Goal: Task Accomplishment & Management: Manage account settings

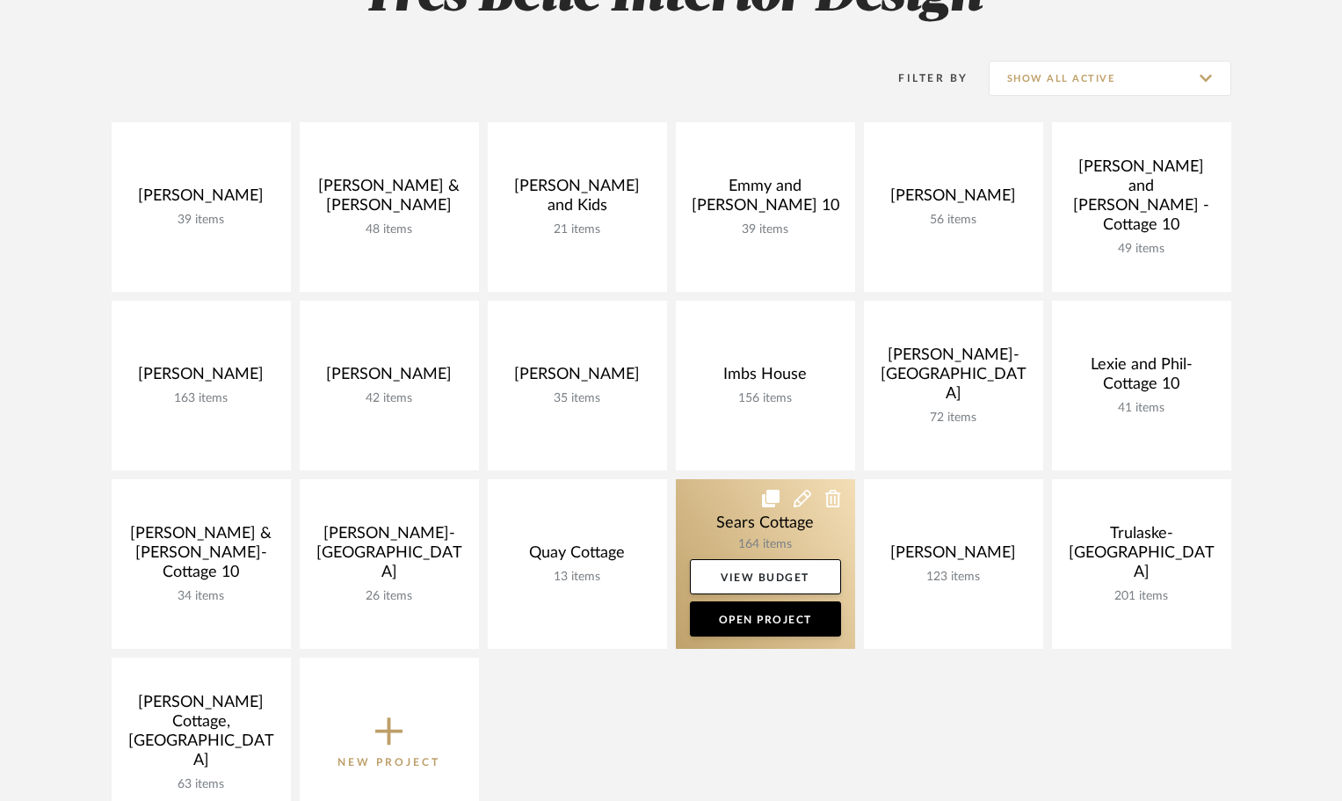
scroll to position [264, 0]
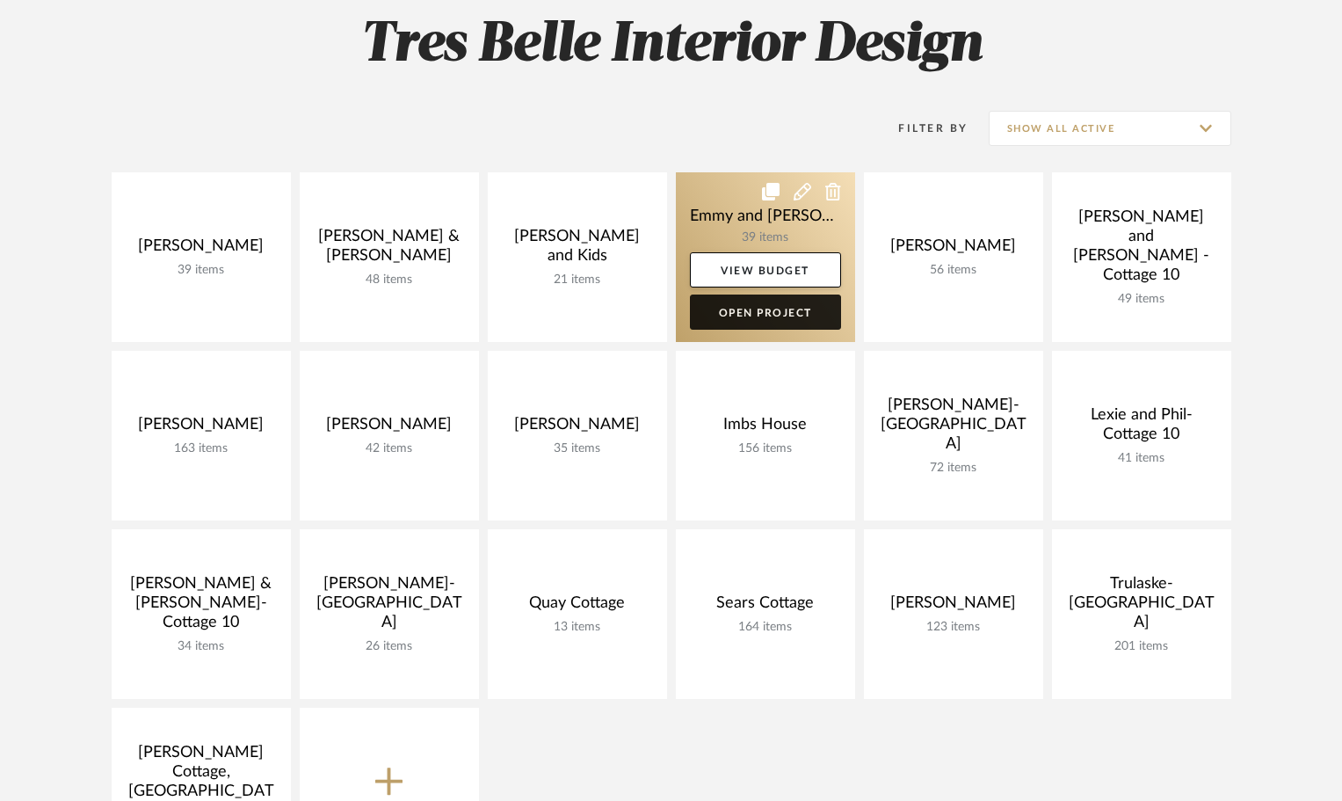
click at [752, 313] on link "Open Project" at bounding box center [765, 311] width 151 height 35
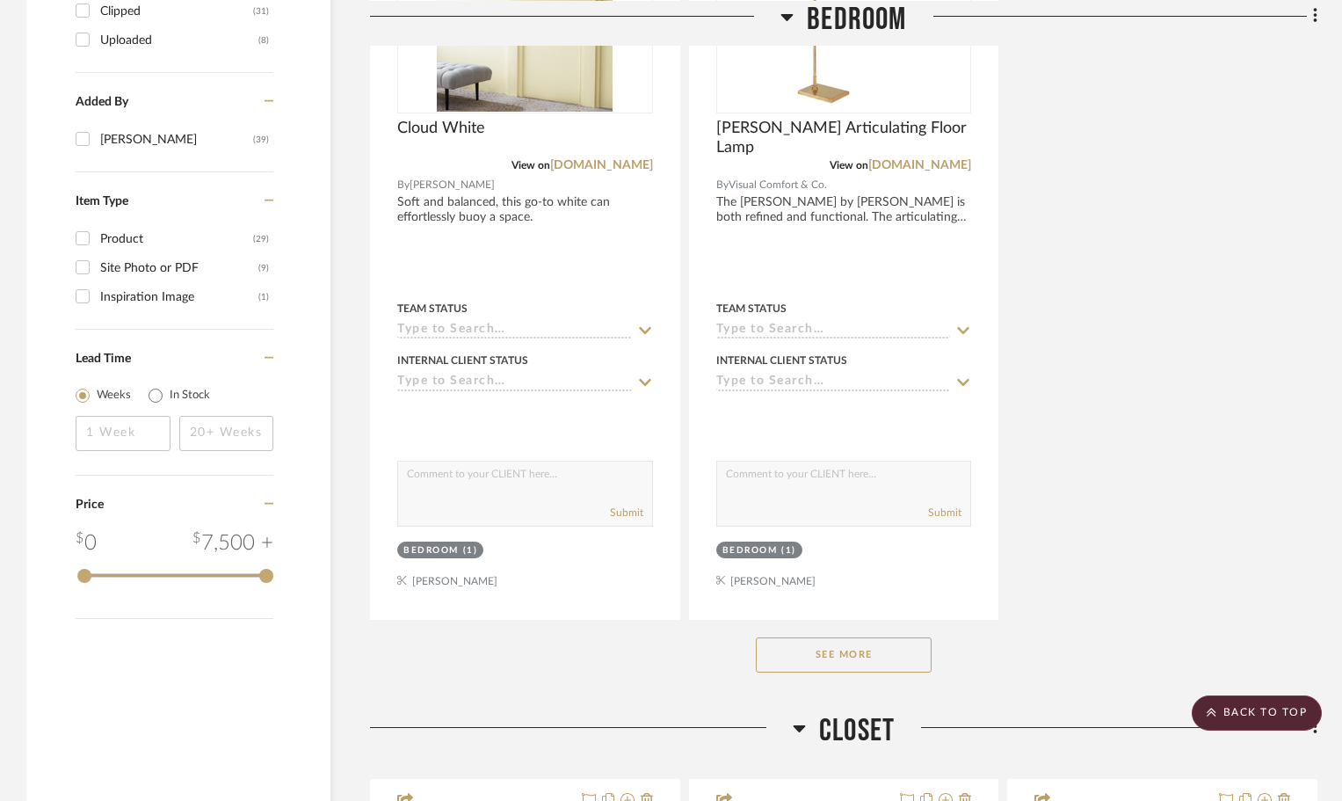
scroll to position [2443, 0]
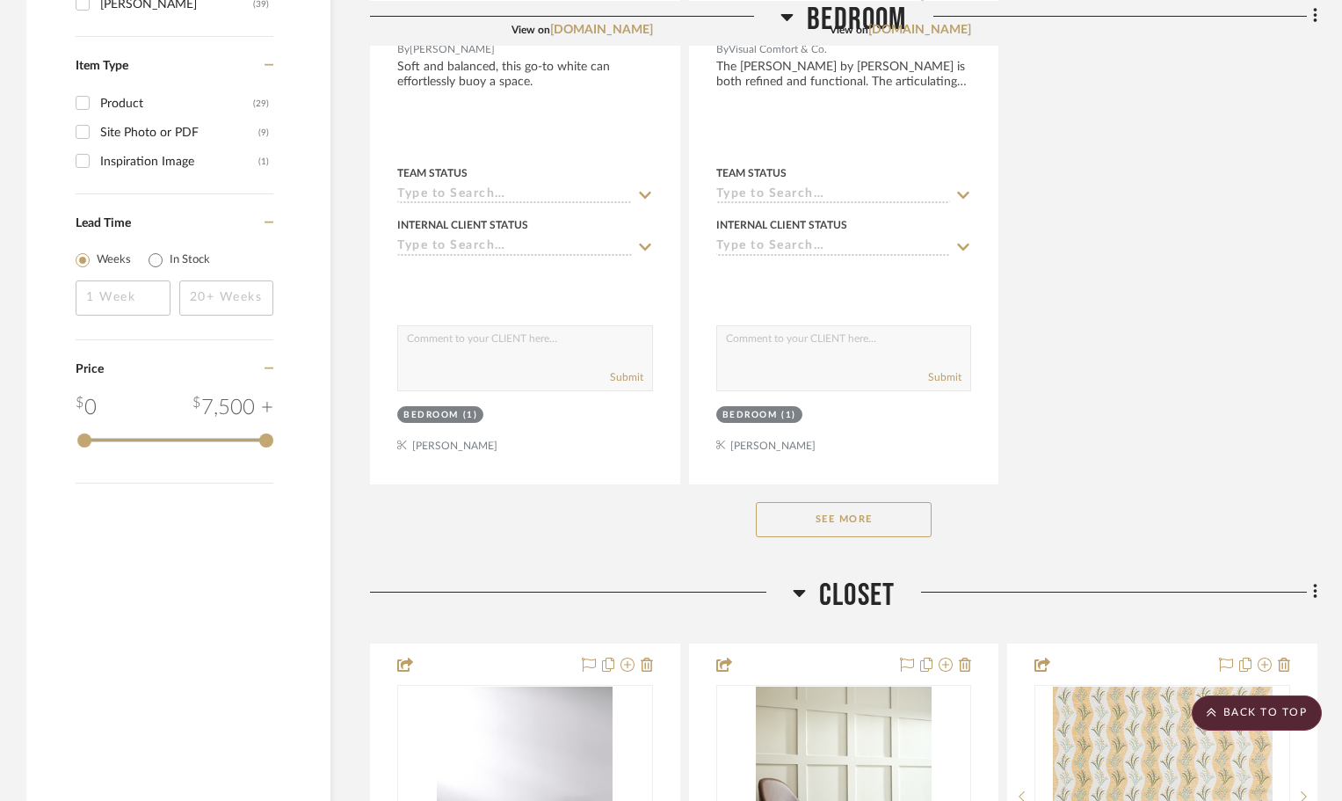
click at [891, 525] on button "See More" at bounding box center [844, 519] width 176 height 35
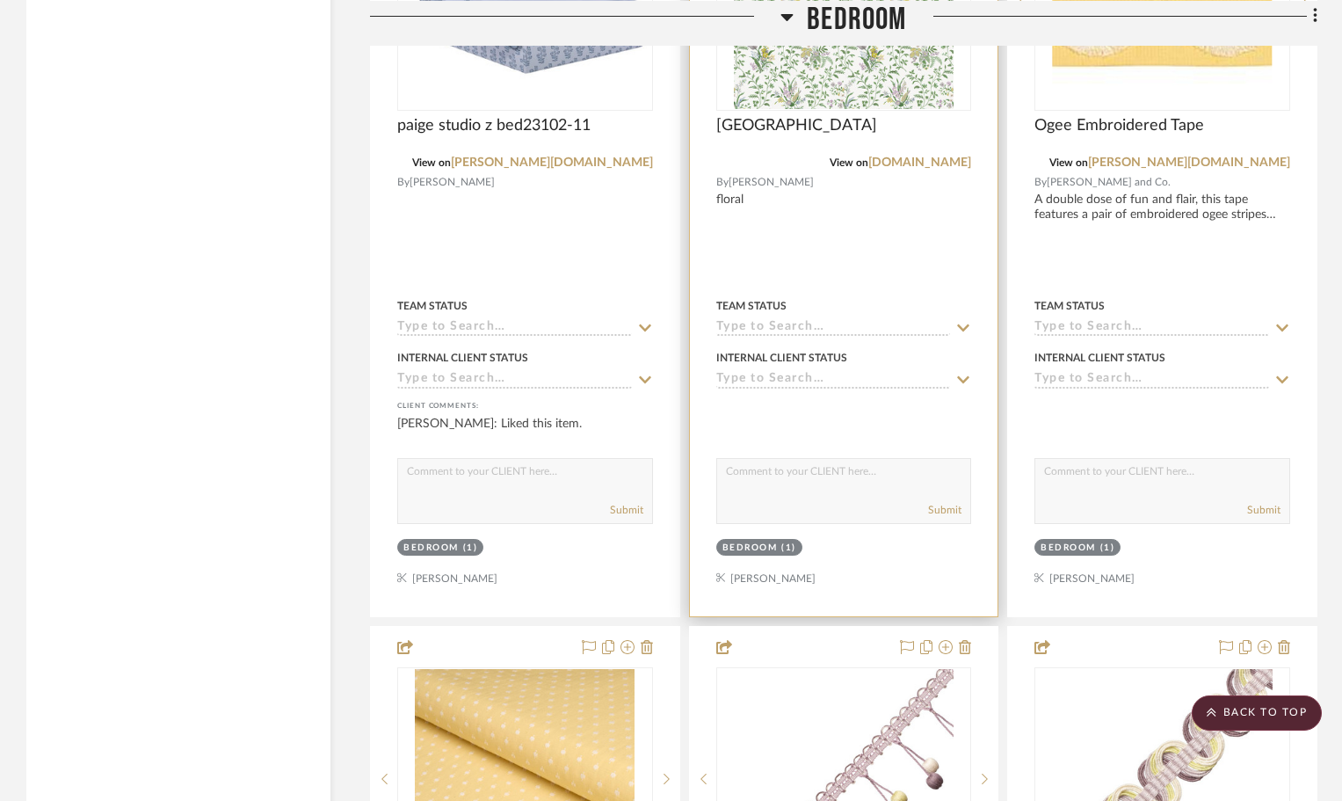
scroll to position [3058, 0]
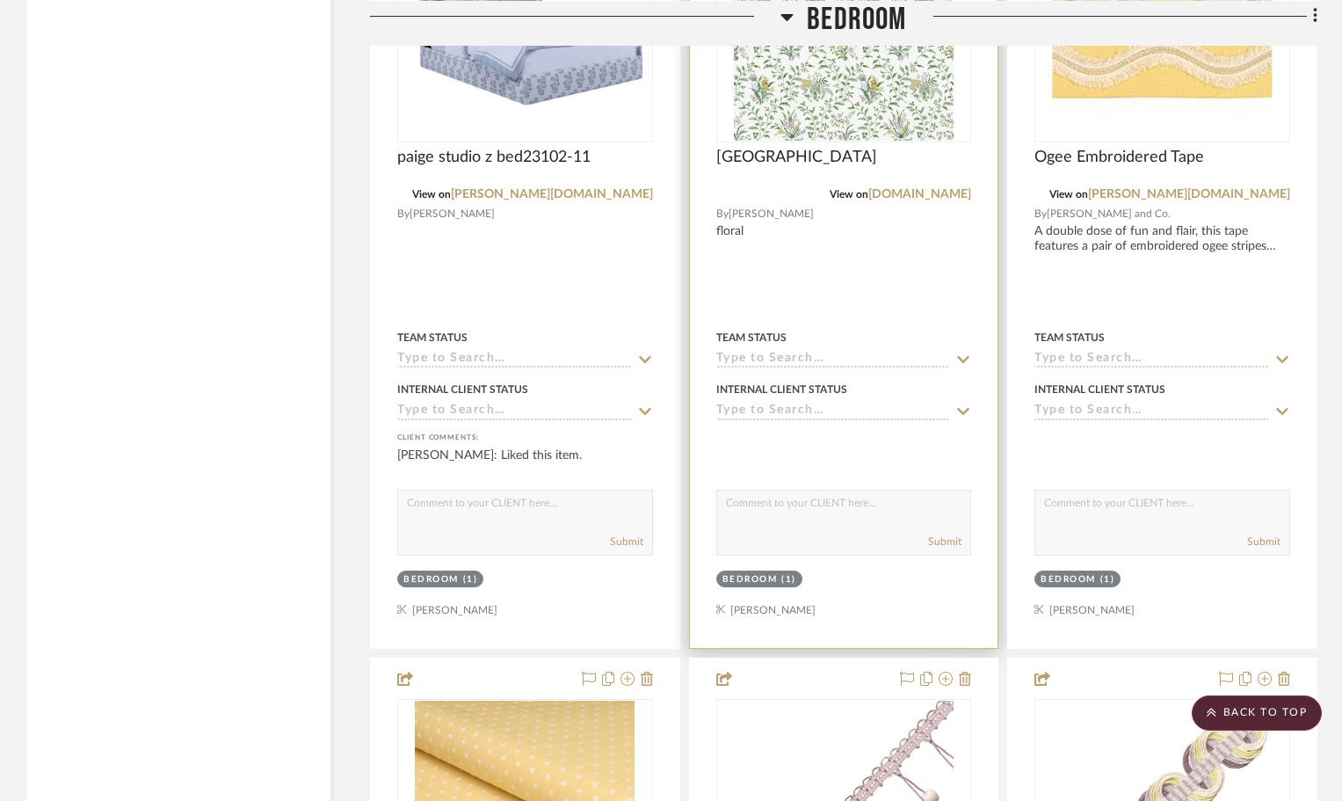
click at [747, 582] on div "Bedroom" at bounding box center [750, 579] width 55 height 13
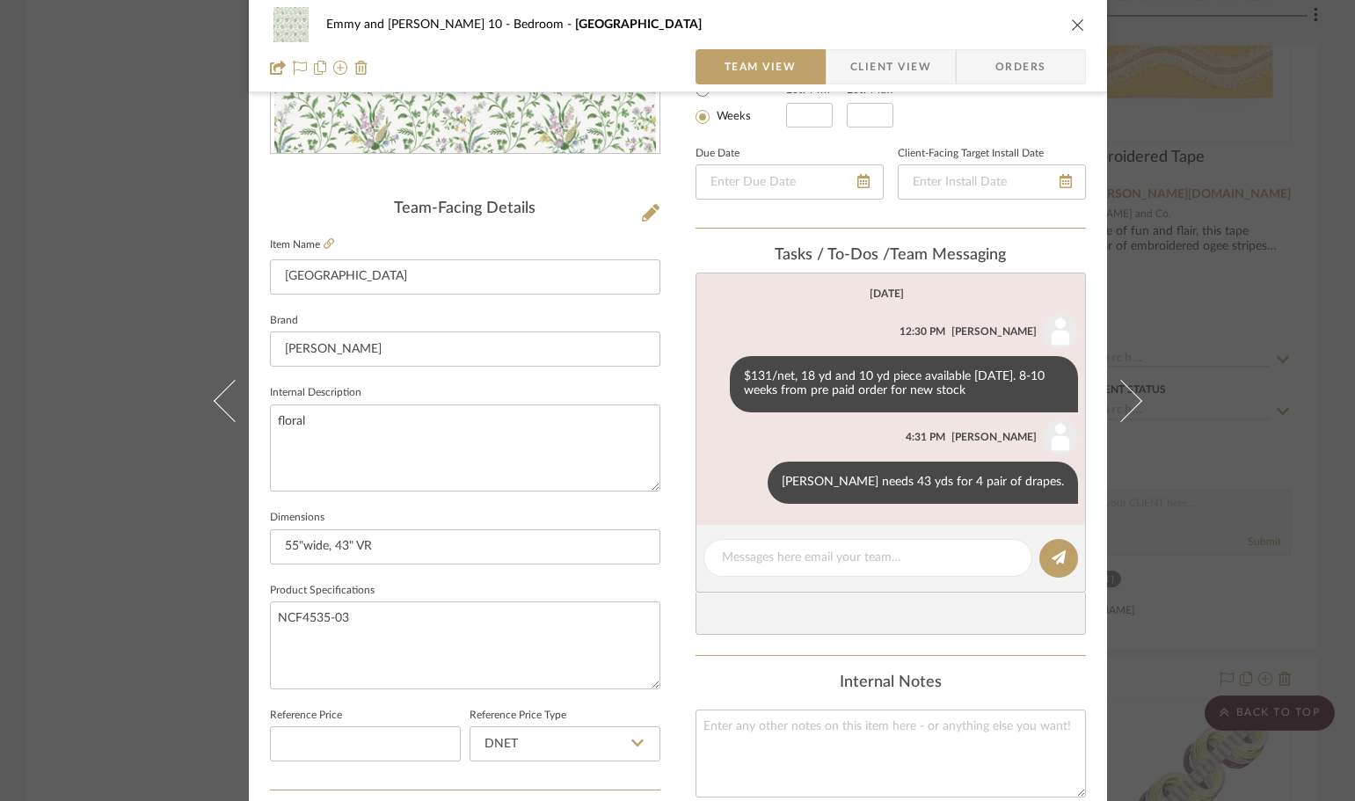
scroll to position [352, 0]
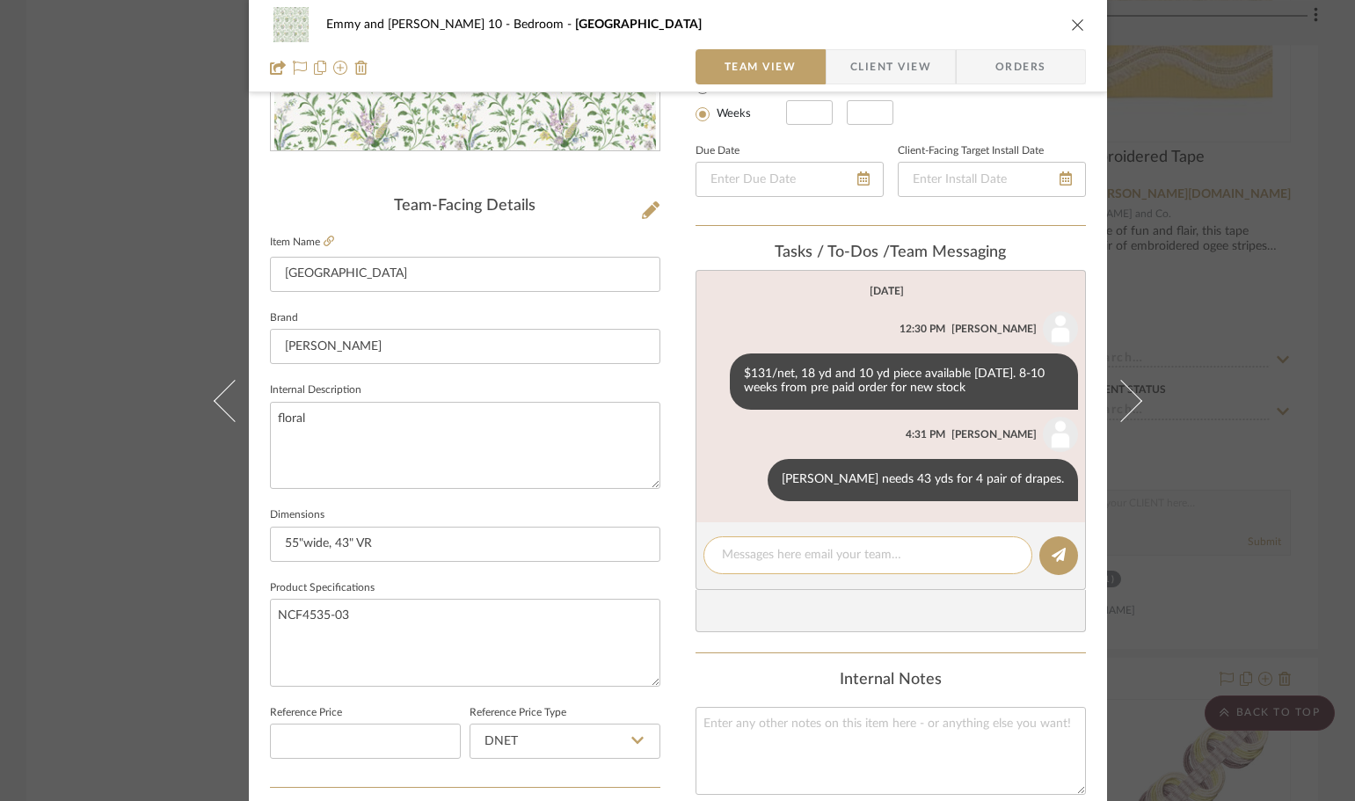
click at [787, 546] on textarea at bounding box center [868, 555] width 292 height 18
type textarea "+ headboard"
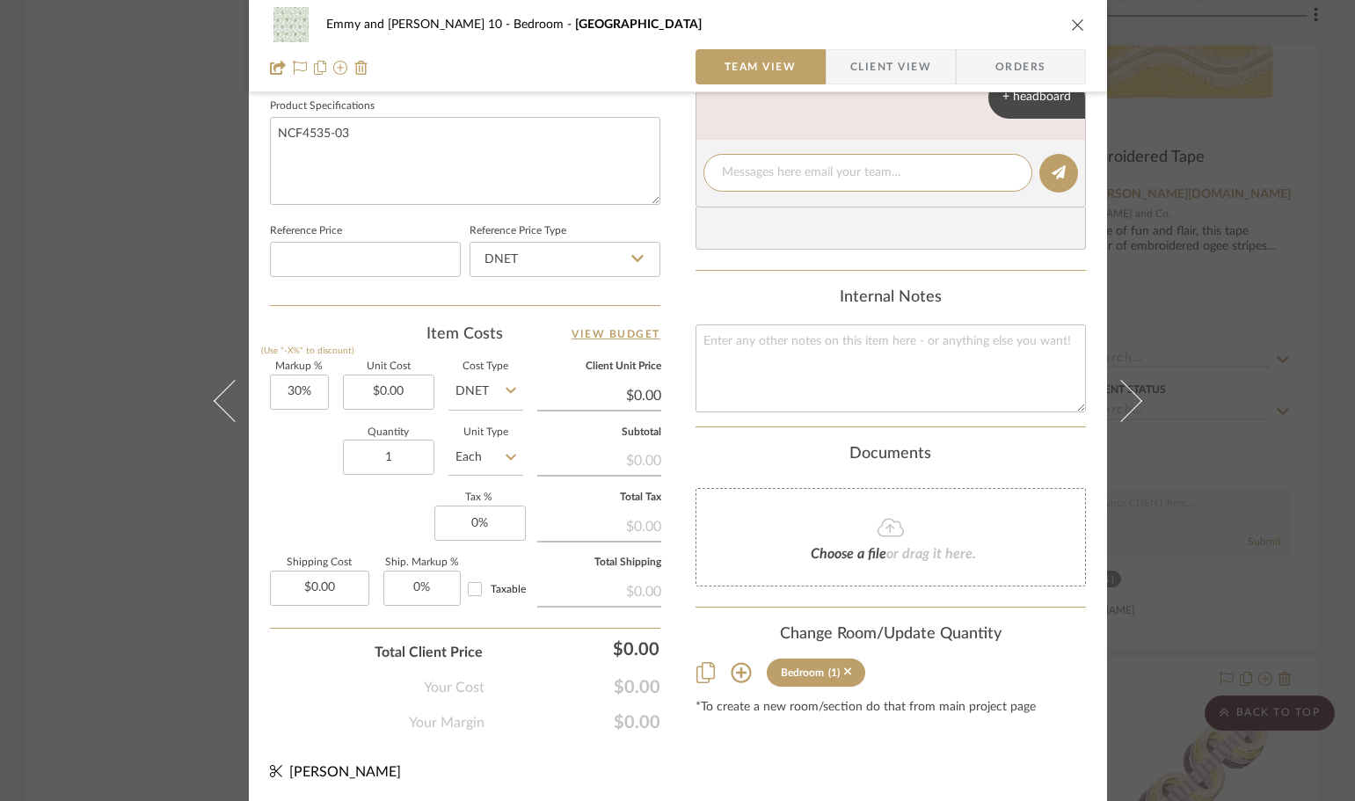
scroll to position [836, 0]
click at [741, 669] on icon at bounding box center [740, 669] width 21 height 21
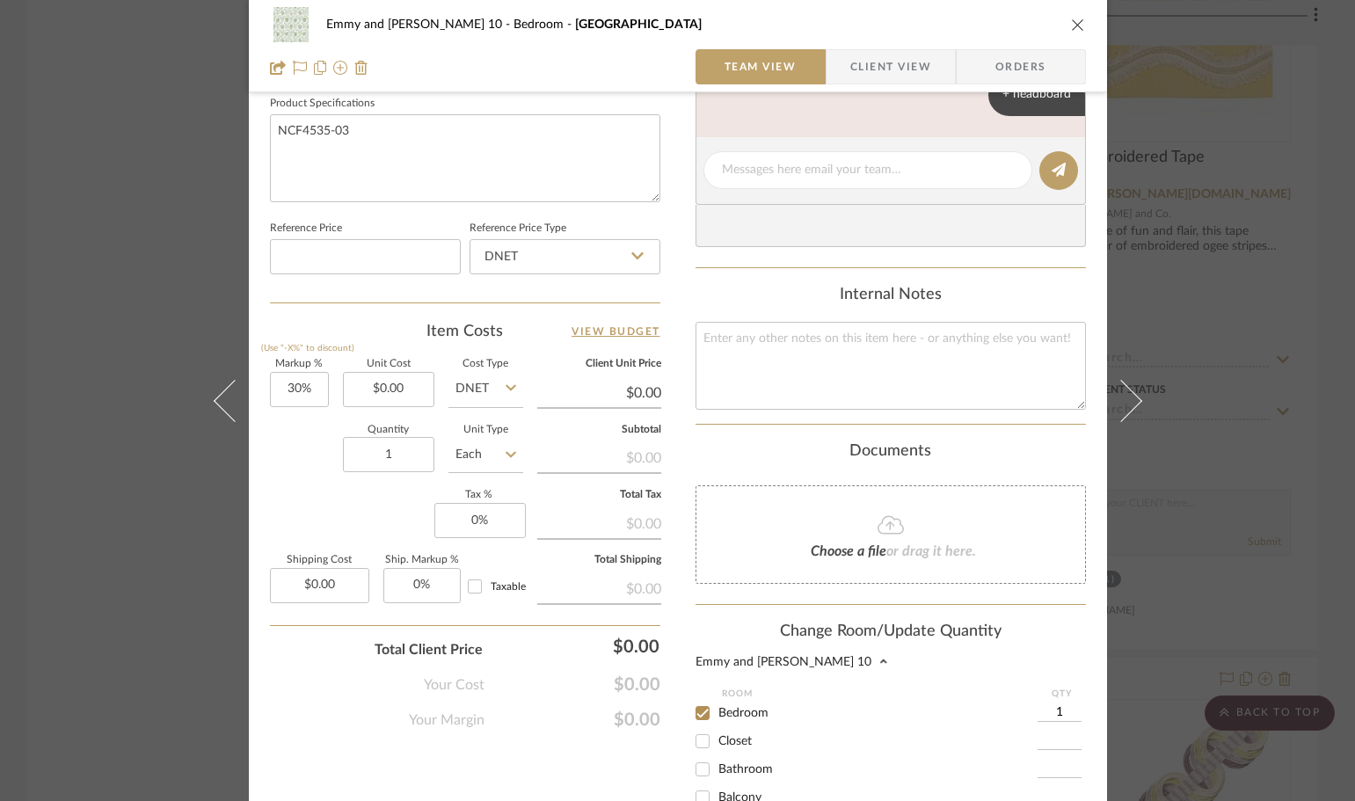
click at [1063, 711] on input "1" at bounding box center [1059, 713] width 44 height 18
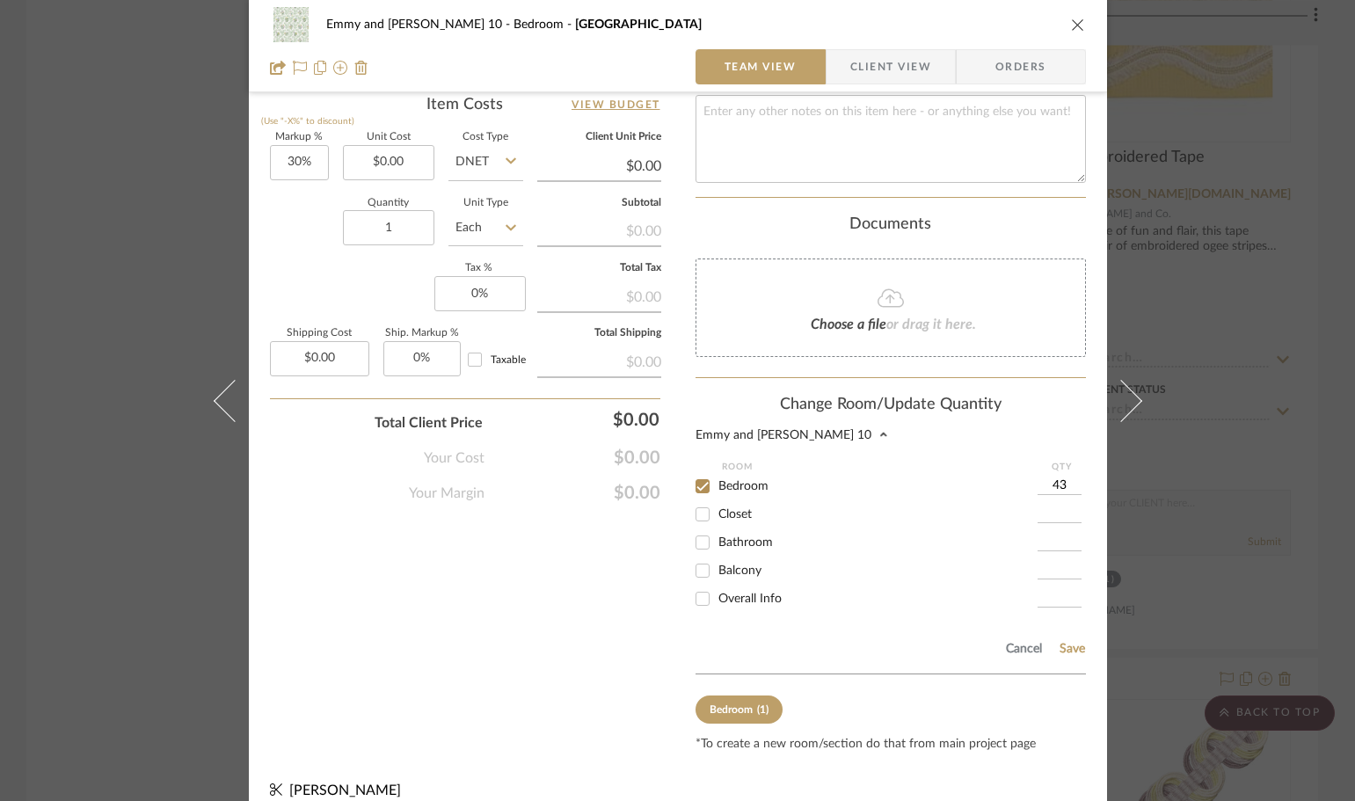
scroll to position [1084, 0]
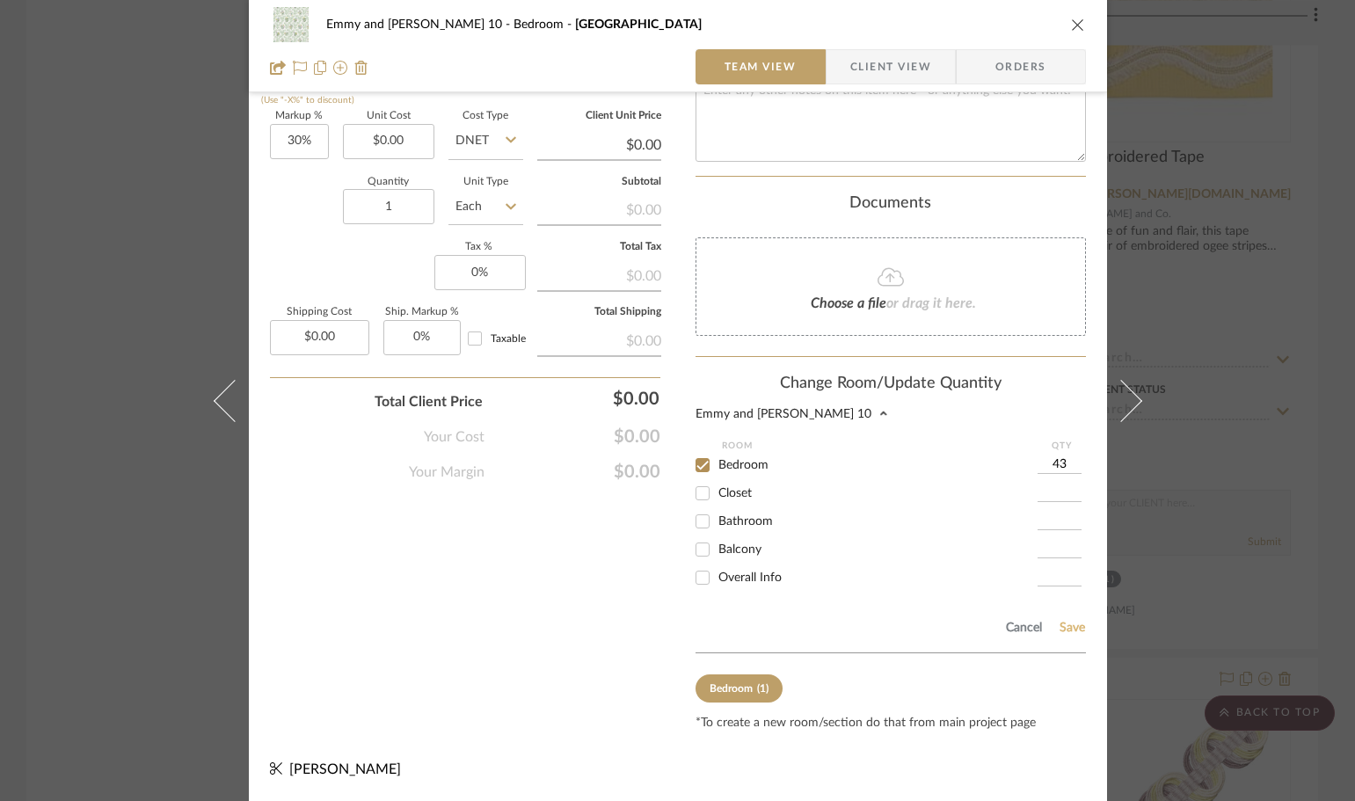
type input "43"
click at [1058, 629] on button "Save" at bounding box center [1071, 628] width 27 height 14
type input "43"
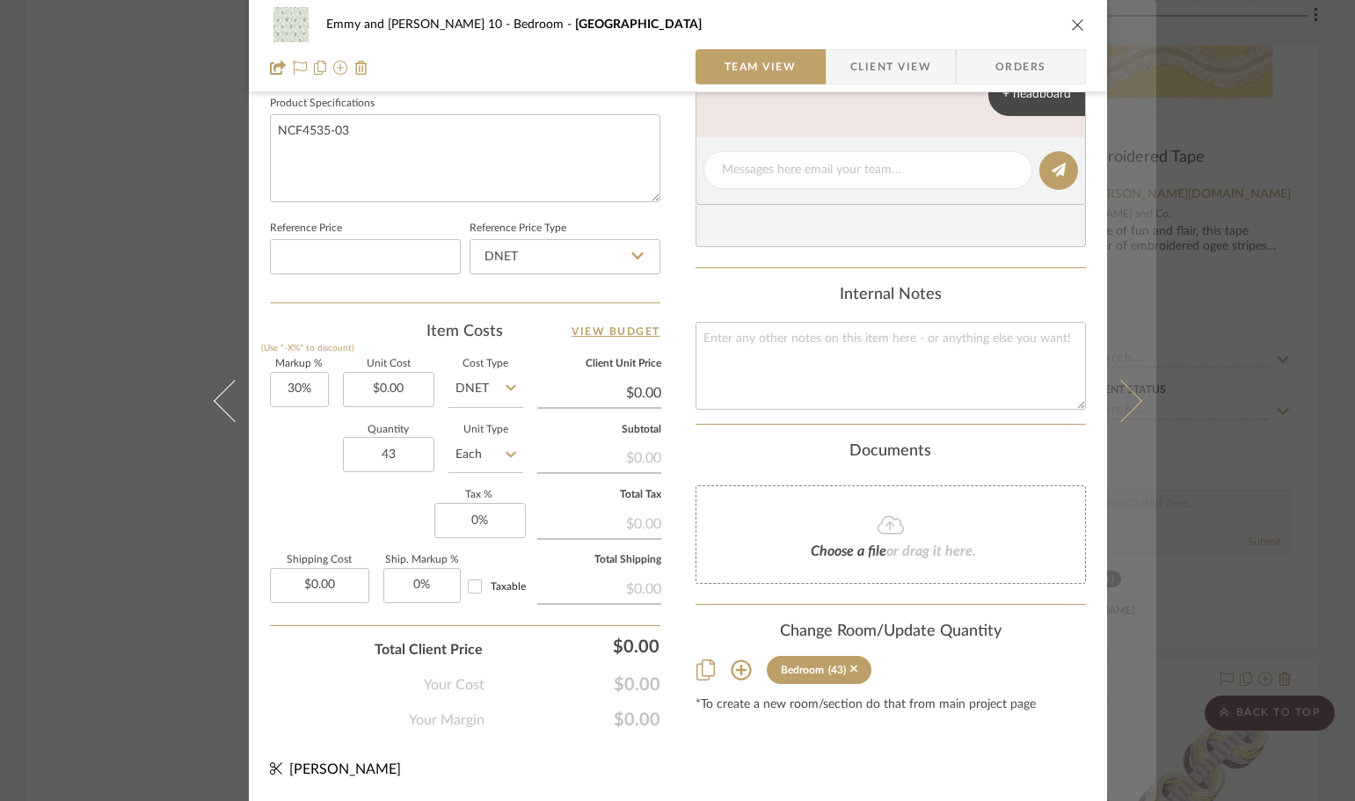
click at [1122, 397] on icon at bounding box center [1120, 400] width 42 height 42
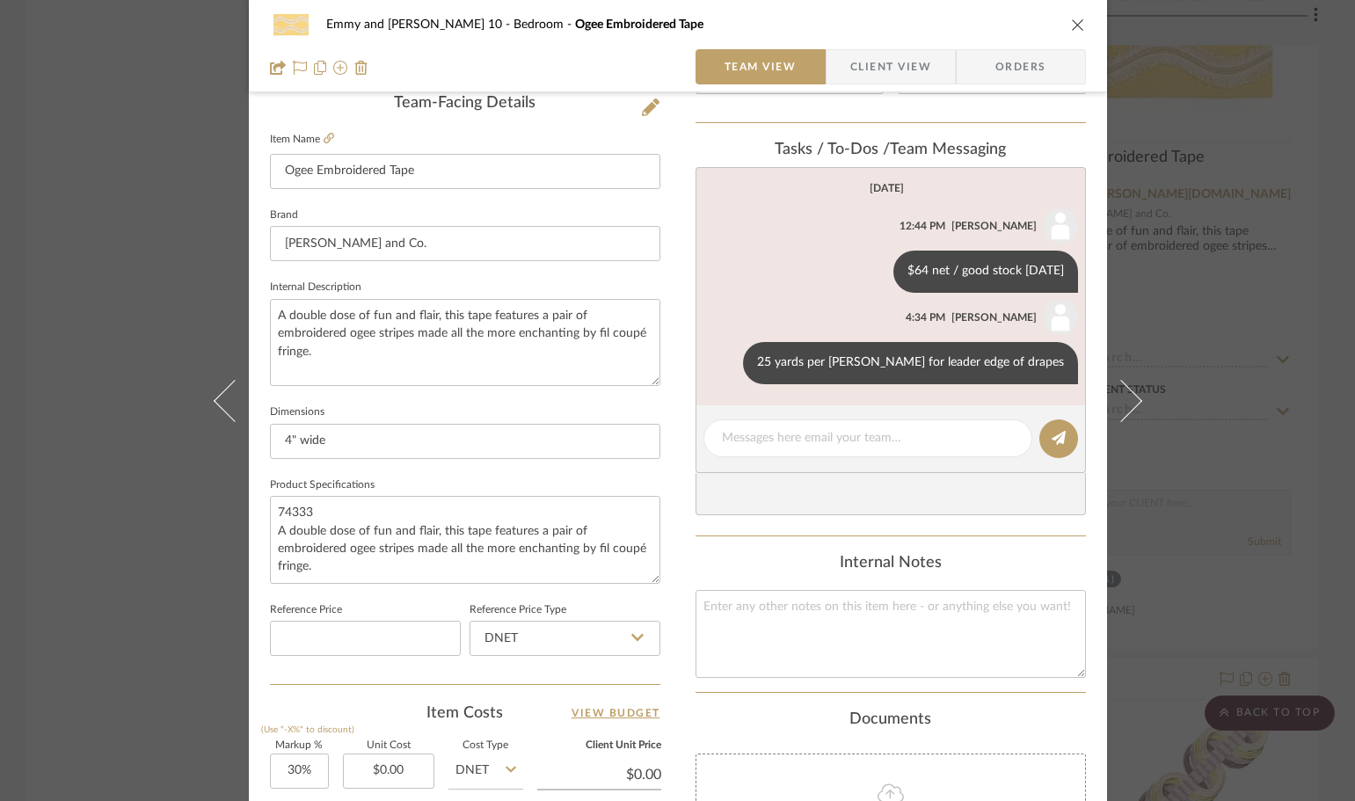
scroll to position [615, 0]
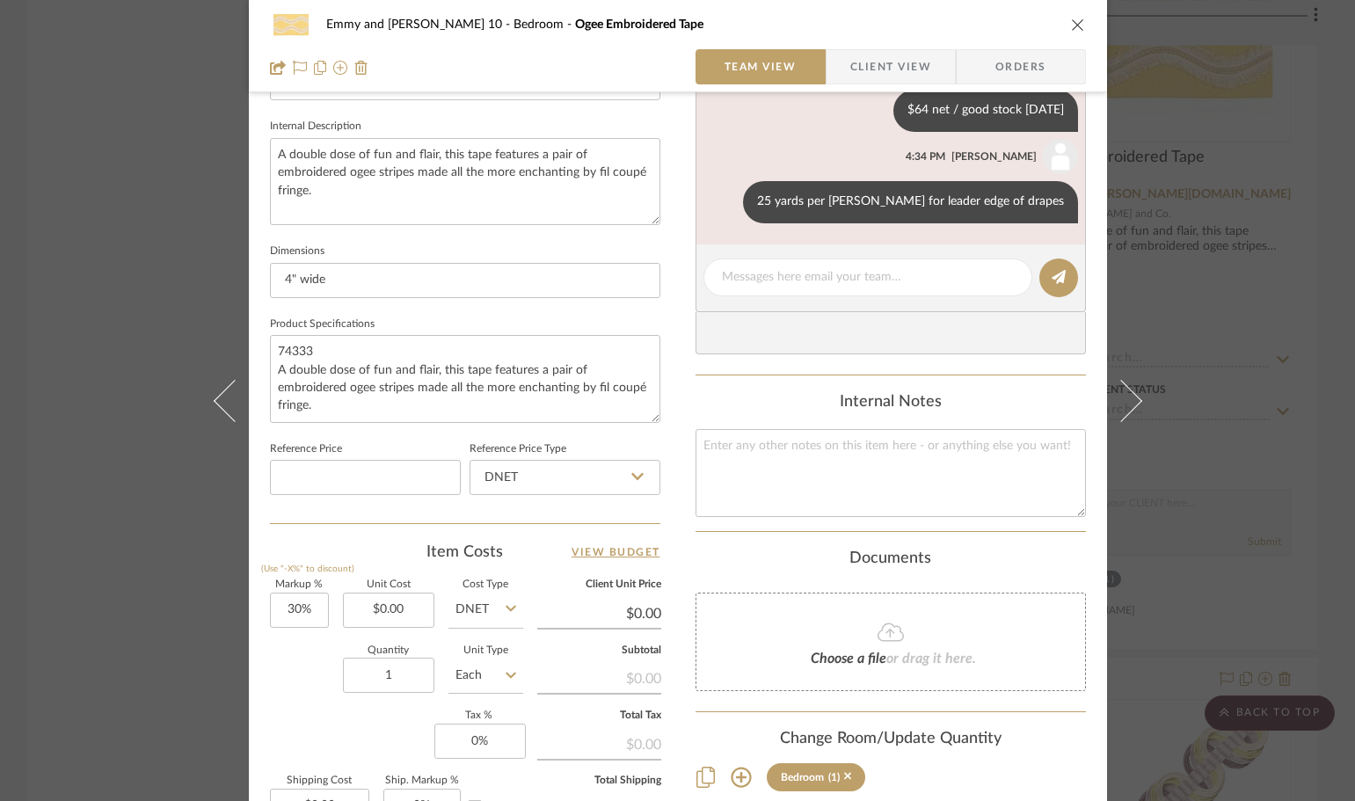
click at [730, 773] on icon at bounding box center [740, 777] width 21 height 21
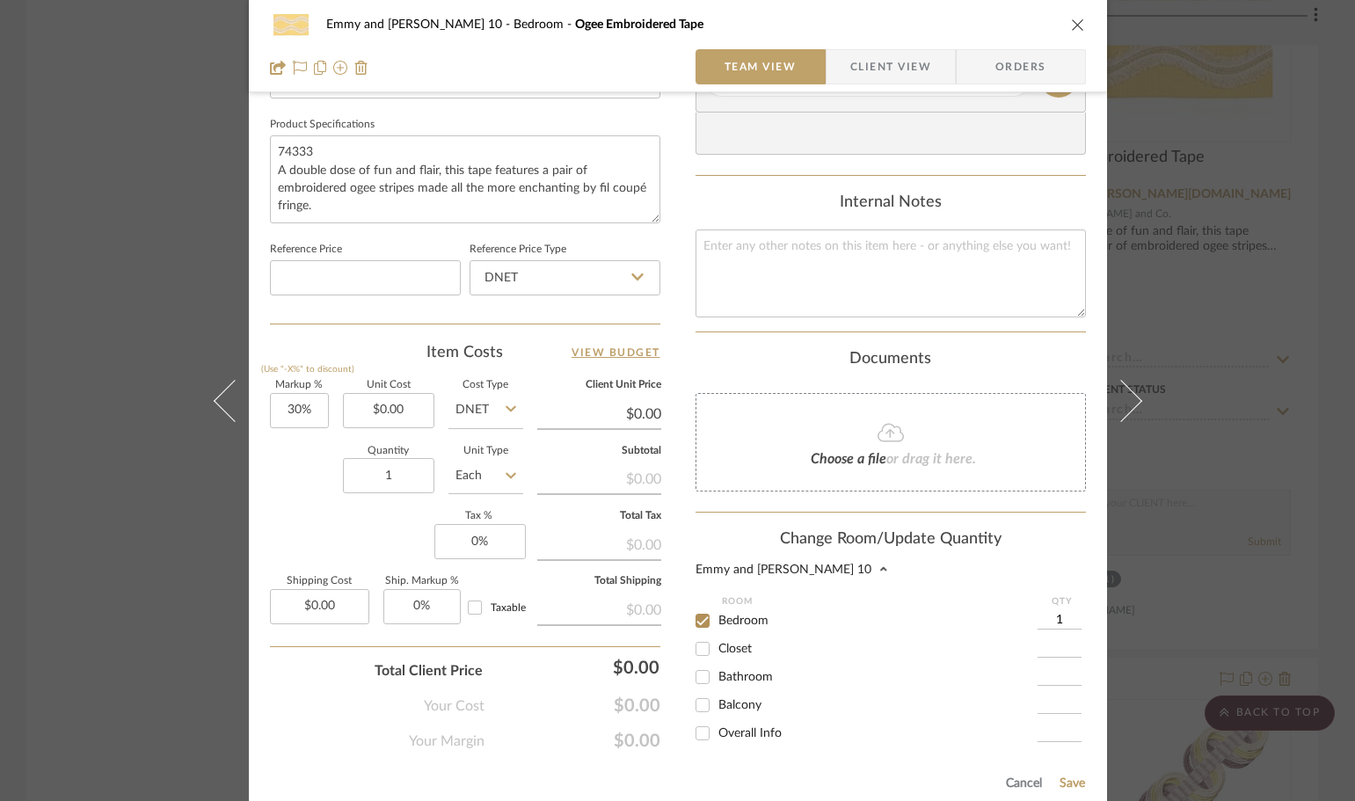
scroll to position [879, 0]
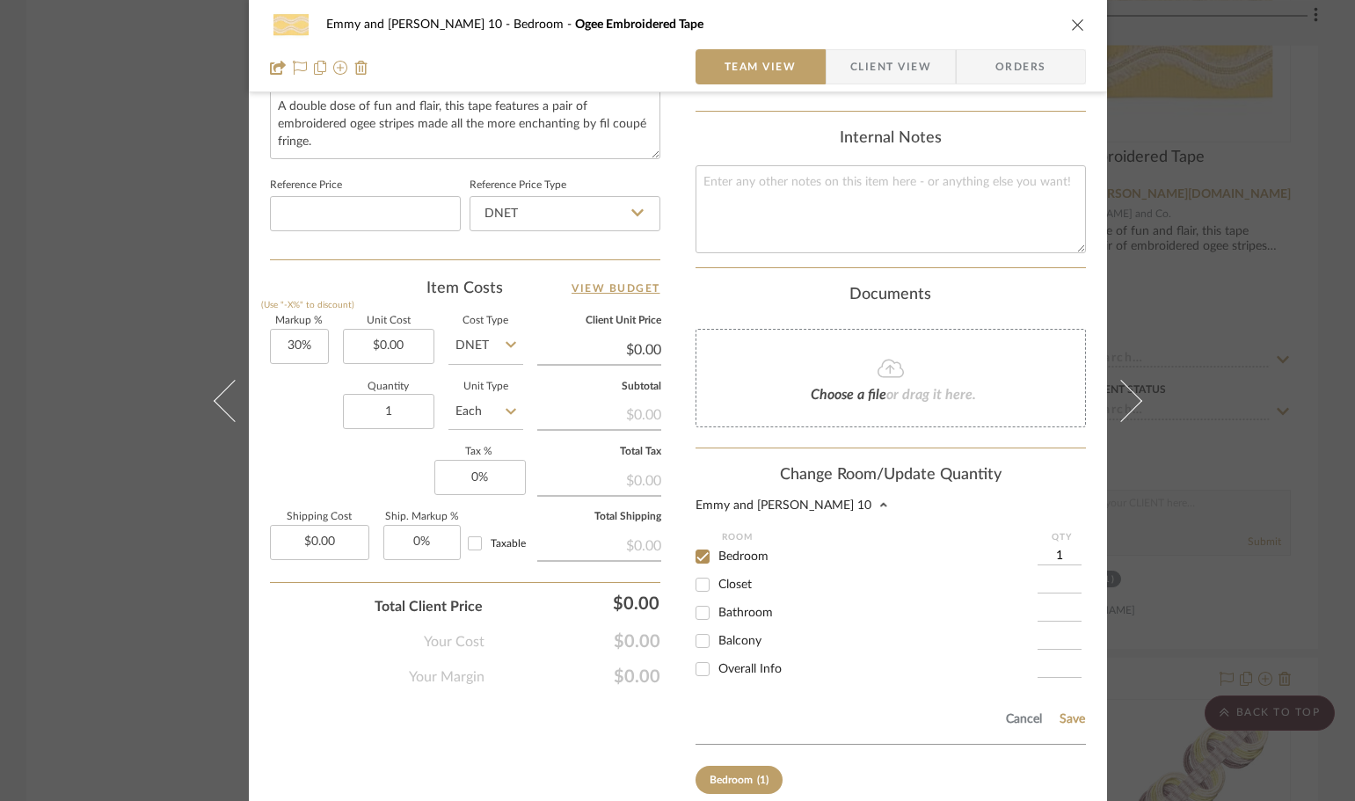
click at [1056, 549] on input "1" at bounding box center [1059, 557] width 44 height 18
type input "25"
click at [1065, 717] on button "Save" at bounding box center [1071, 719] width 27 height 14
type input "25"
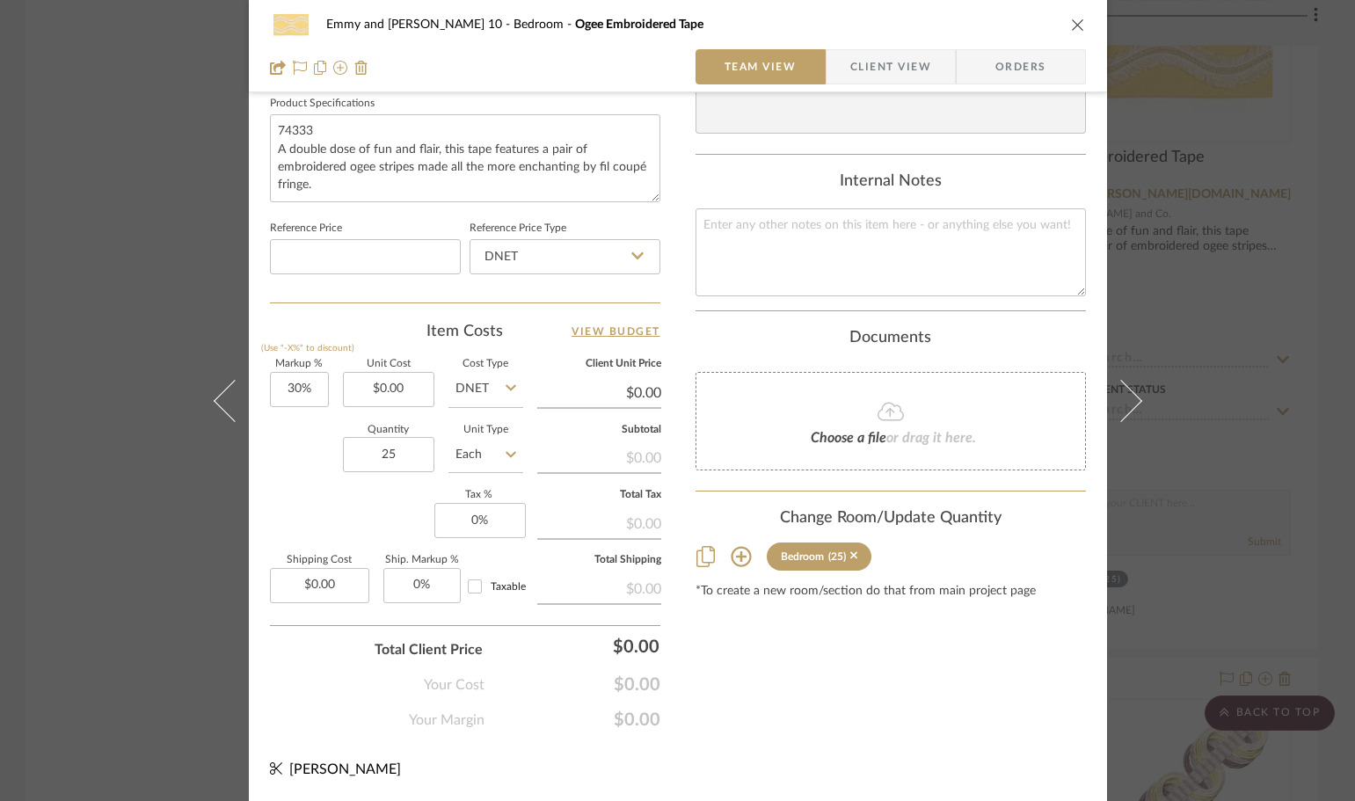
scroll to position [836, 0]
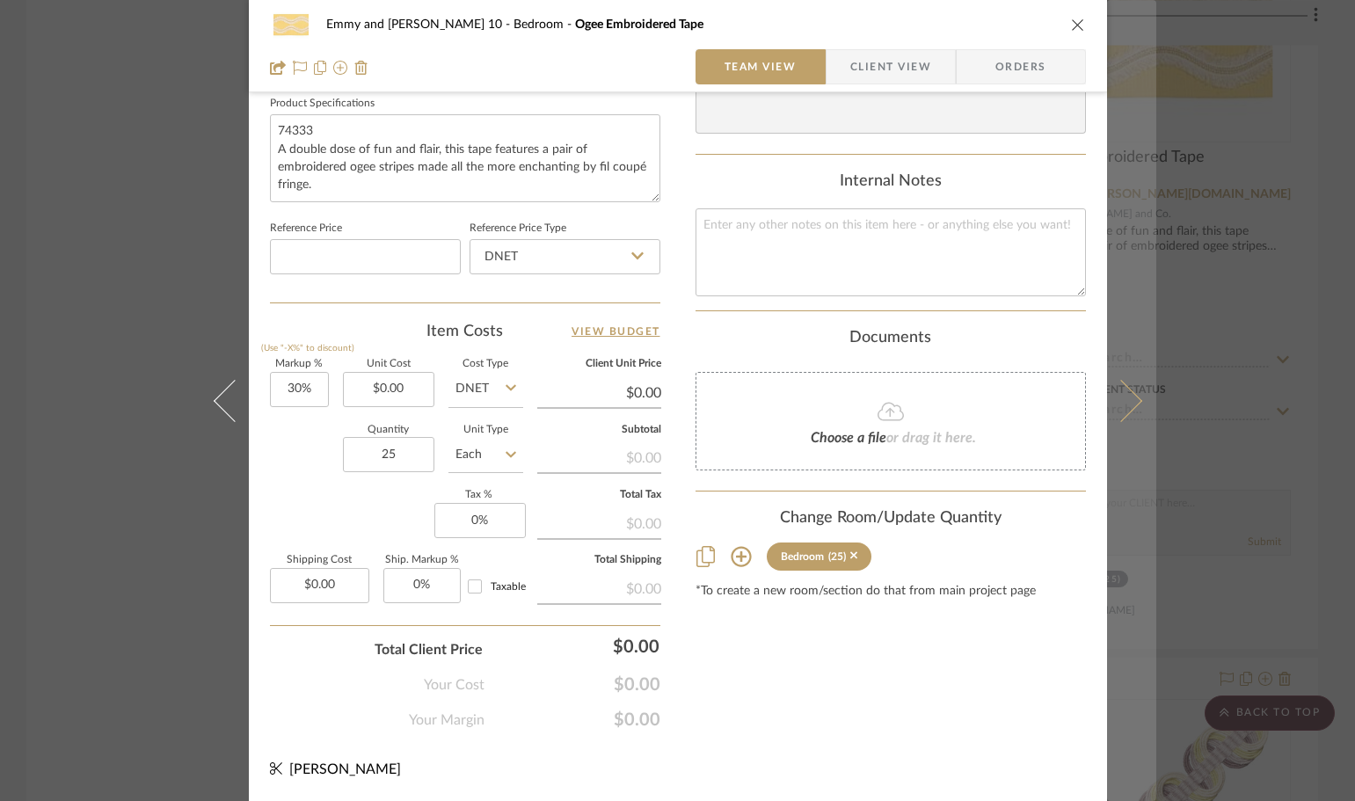
click at [1126, 395] on icon at bounding box center [1120, 400] width 42 height 42
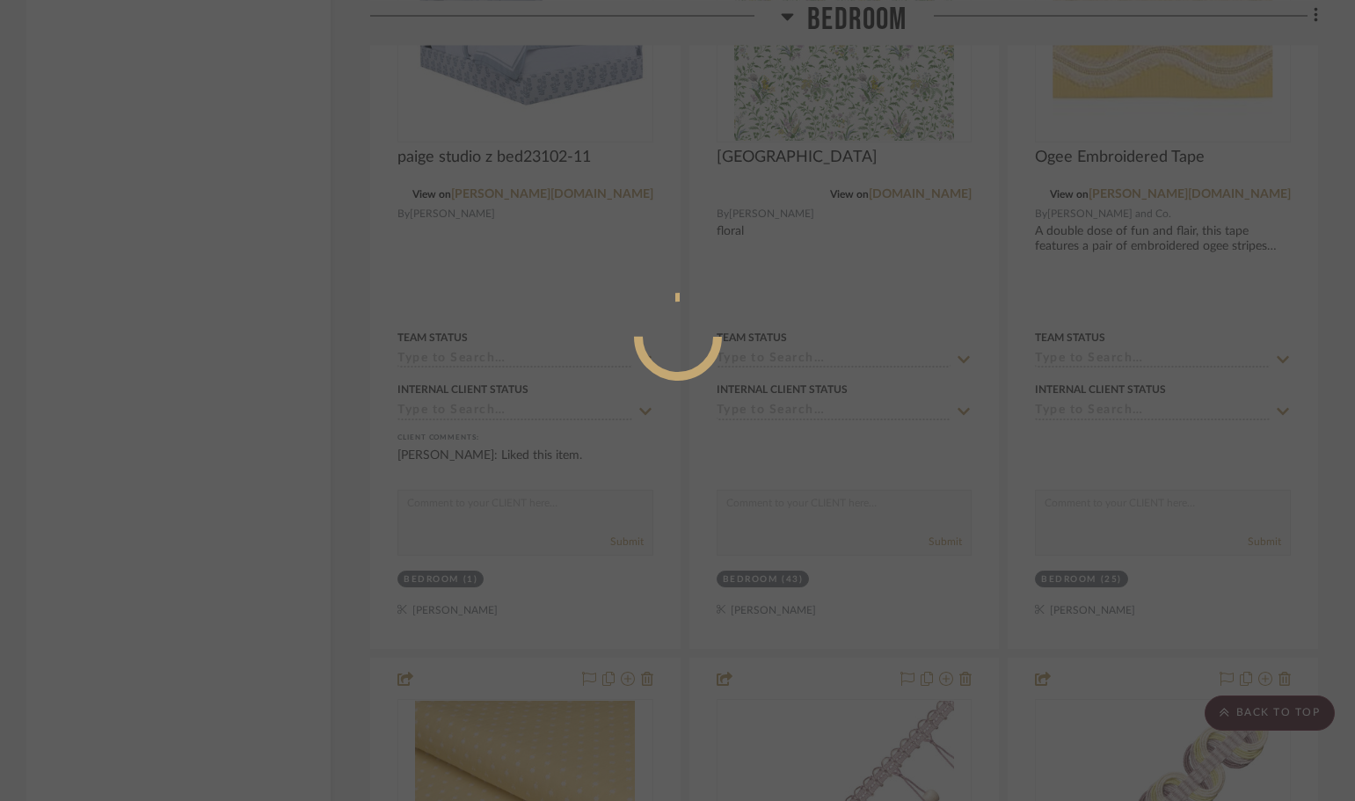
scroll to position [0, 0]
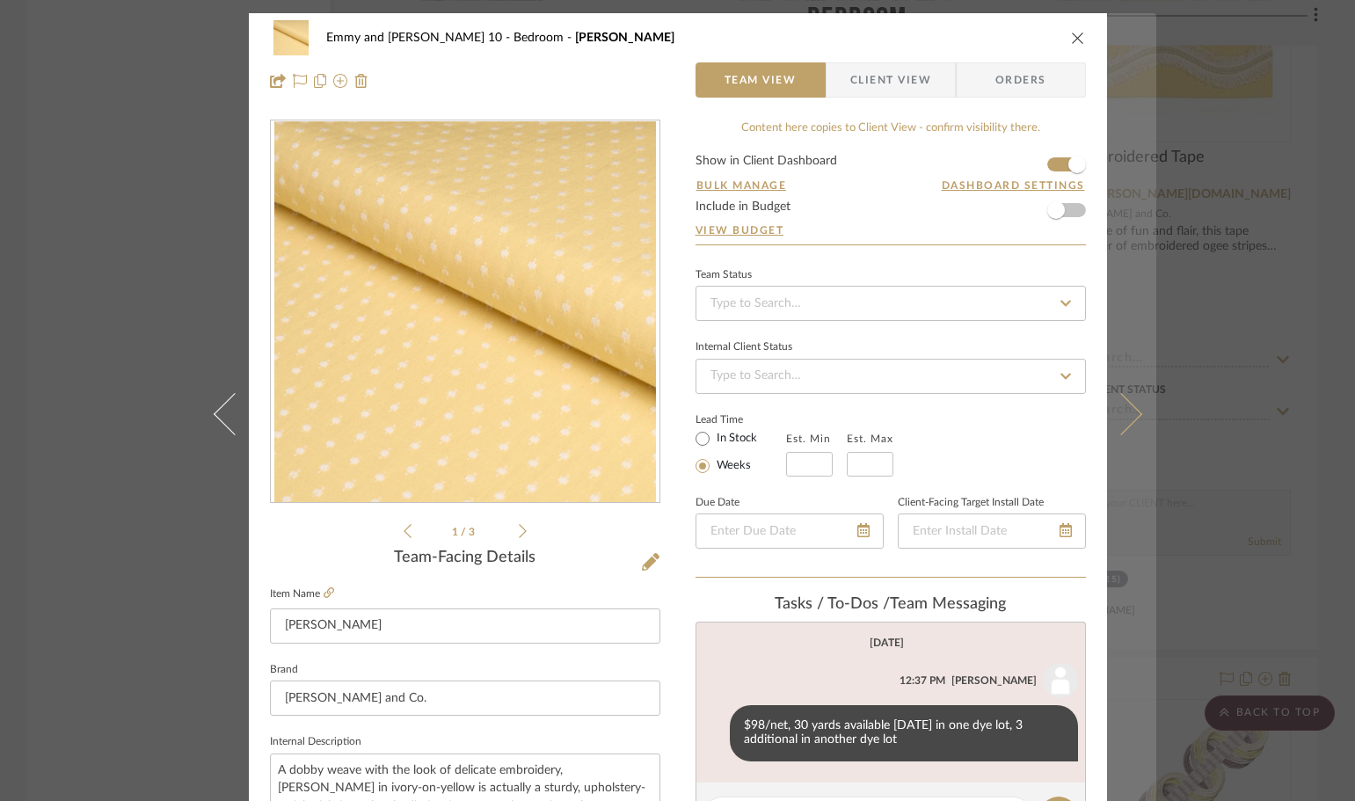
click at [1124, 412] on icon at bounding box center [1120, 413] width 42 height 42
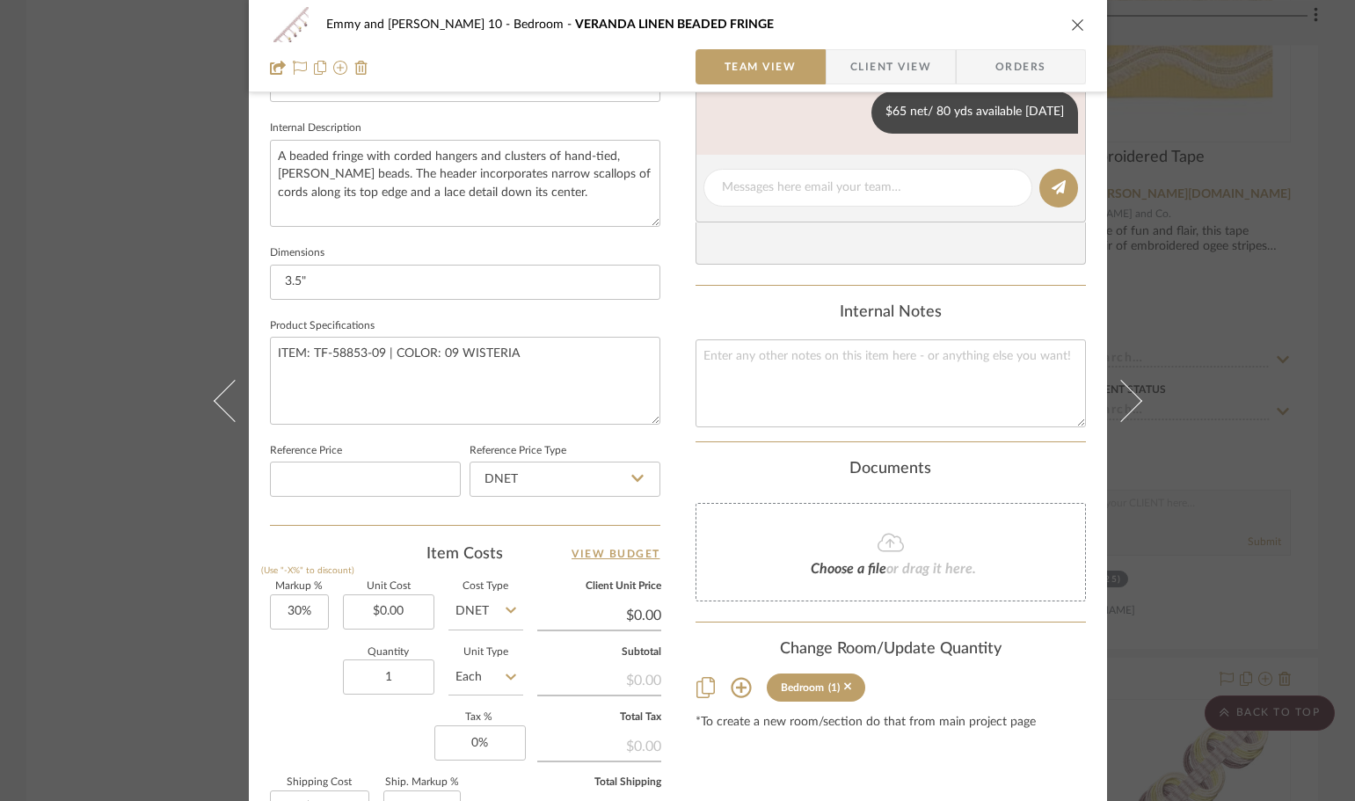
scroll to position [615, 0]
click at [740, 685] on icon at bounding box center [740, 685] width 21 height 21
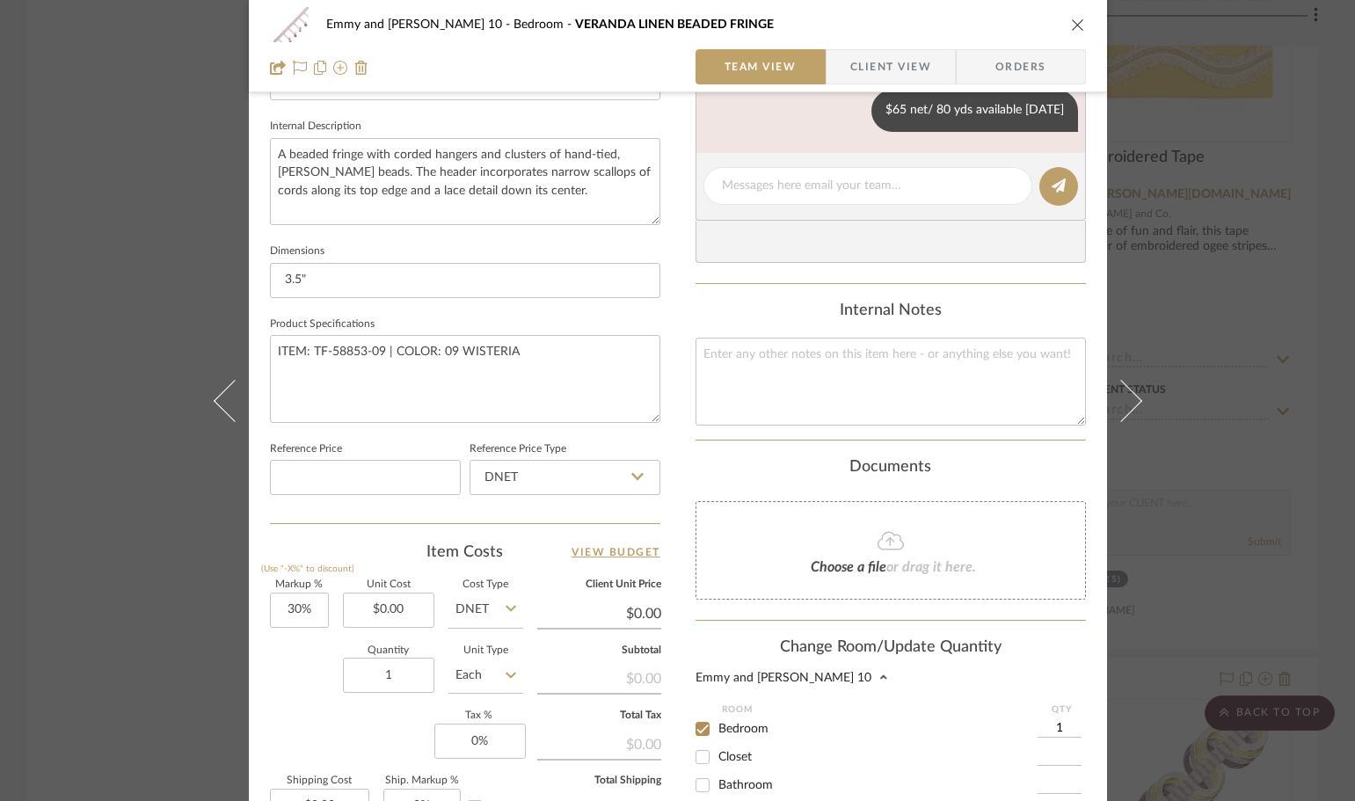
click at [1056, 727] on input "1" at bounding box center [1059, 729] width 44 height 18
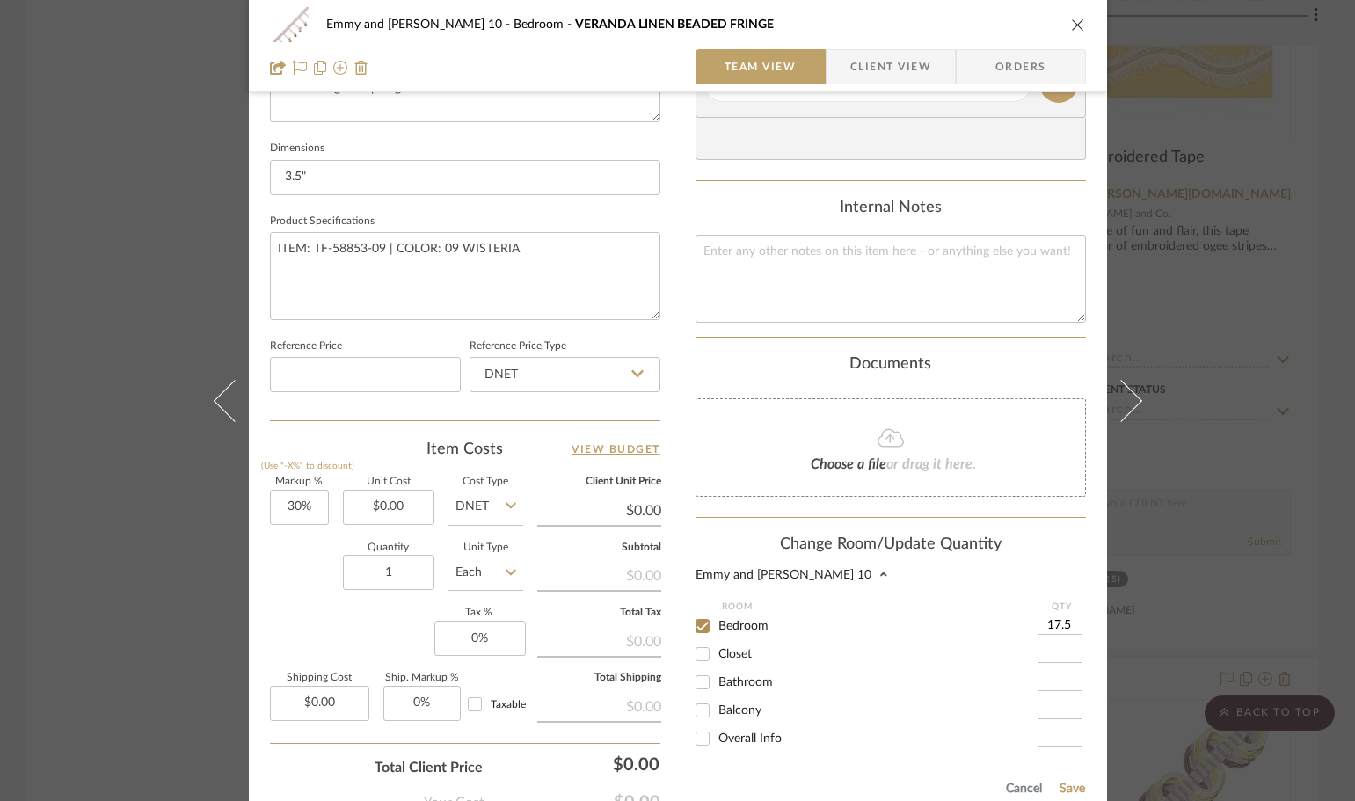
scroll to position [879, 0]
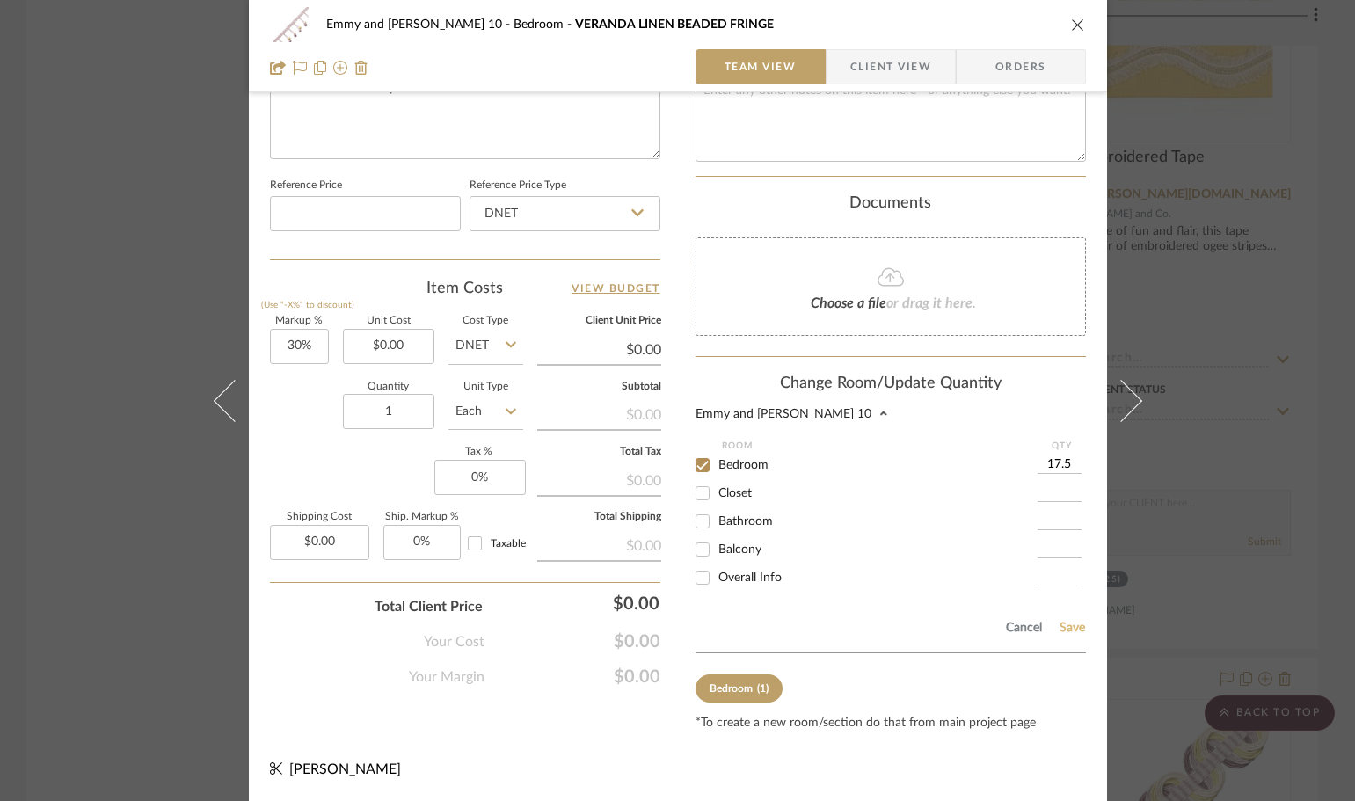
type input "17.5"
click at [1070, 629] on button "Save" at bounding box center [1071, 628] width 27 height 14
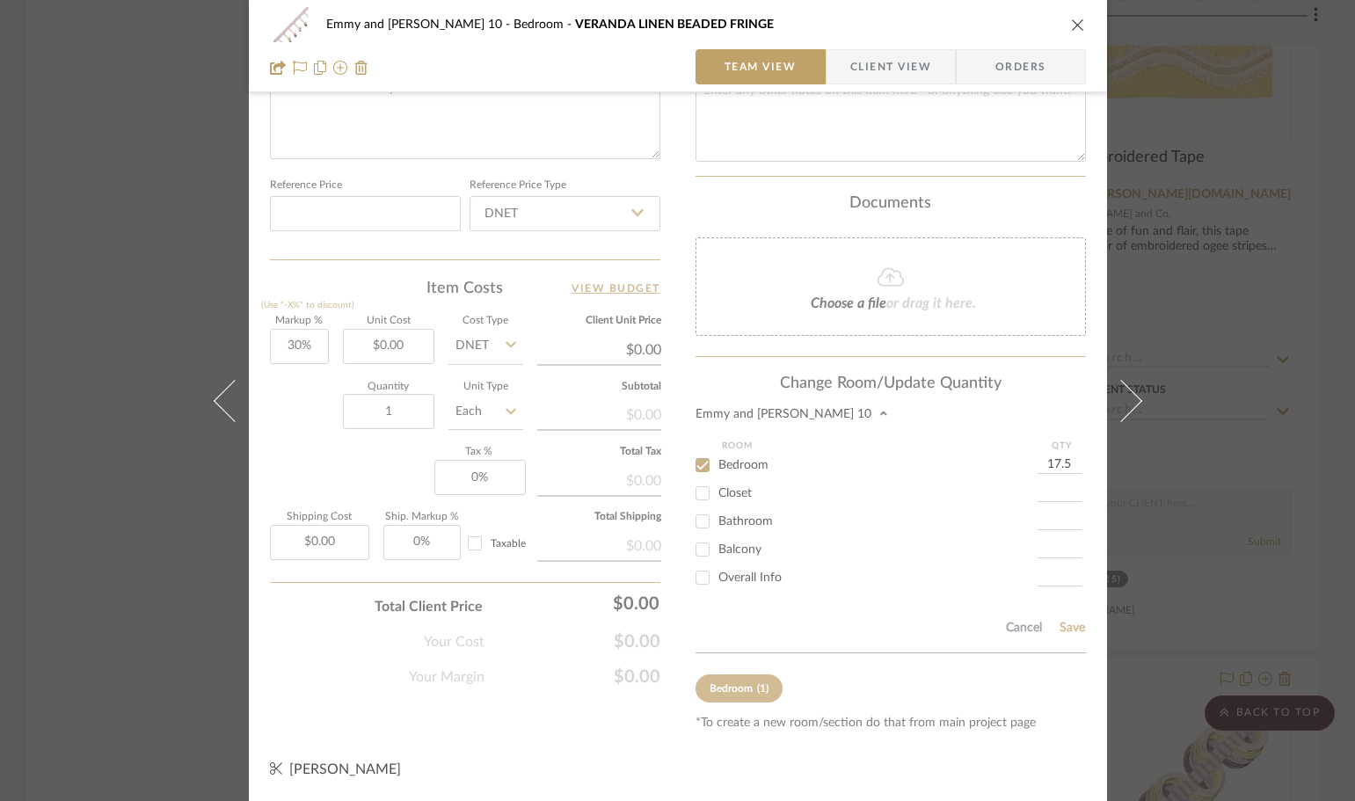
type input "17.5"
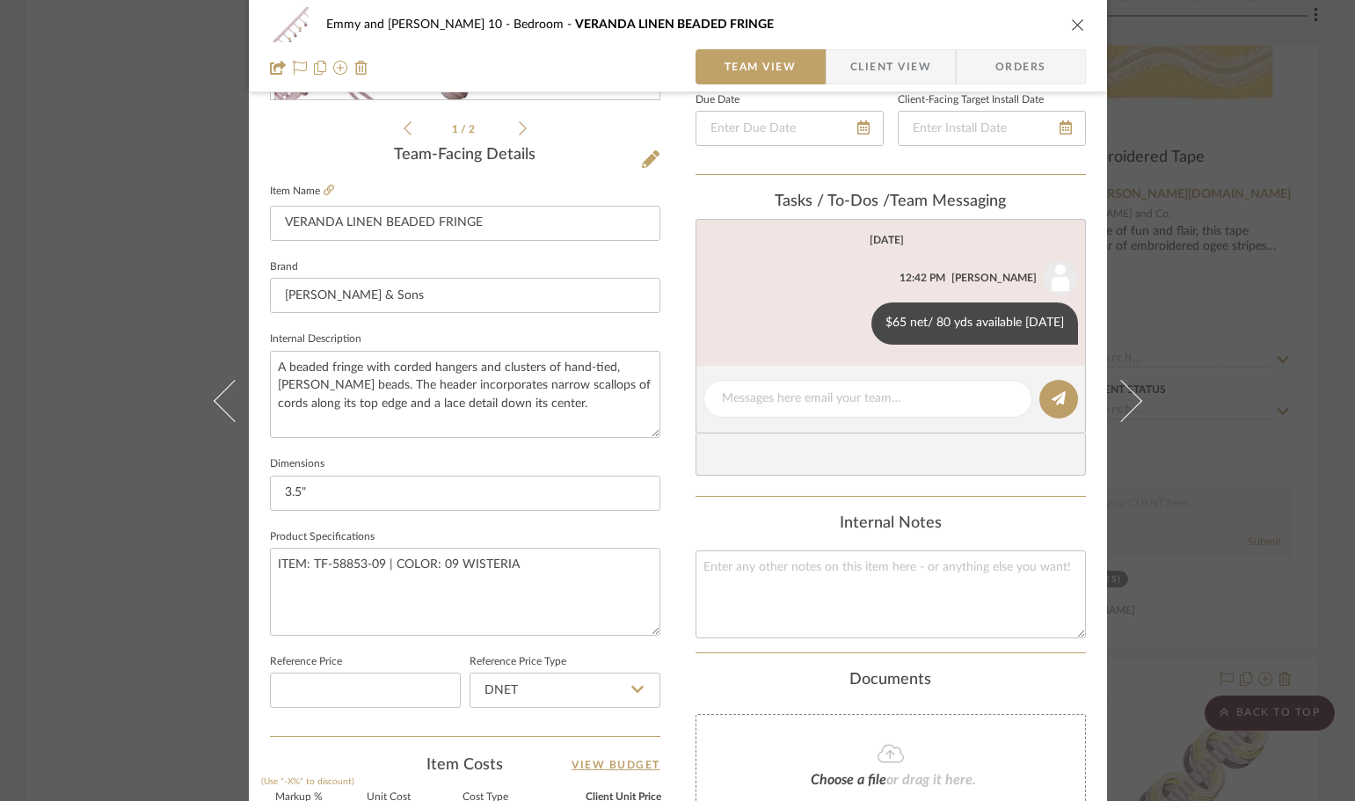
scroll to position [396, 0]
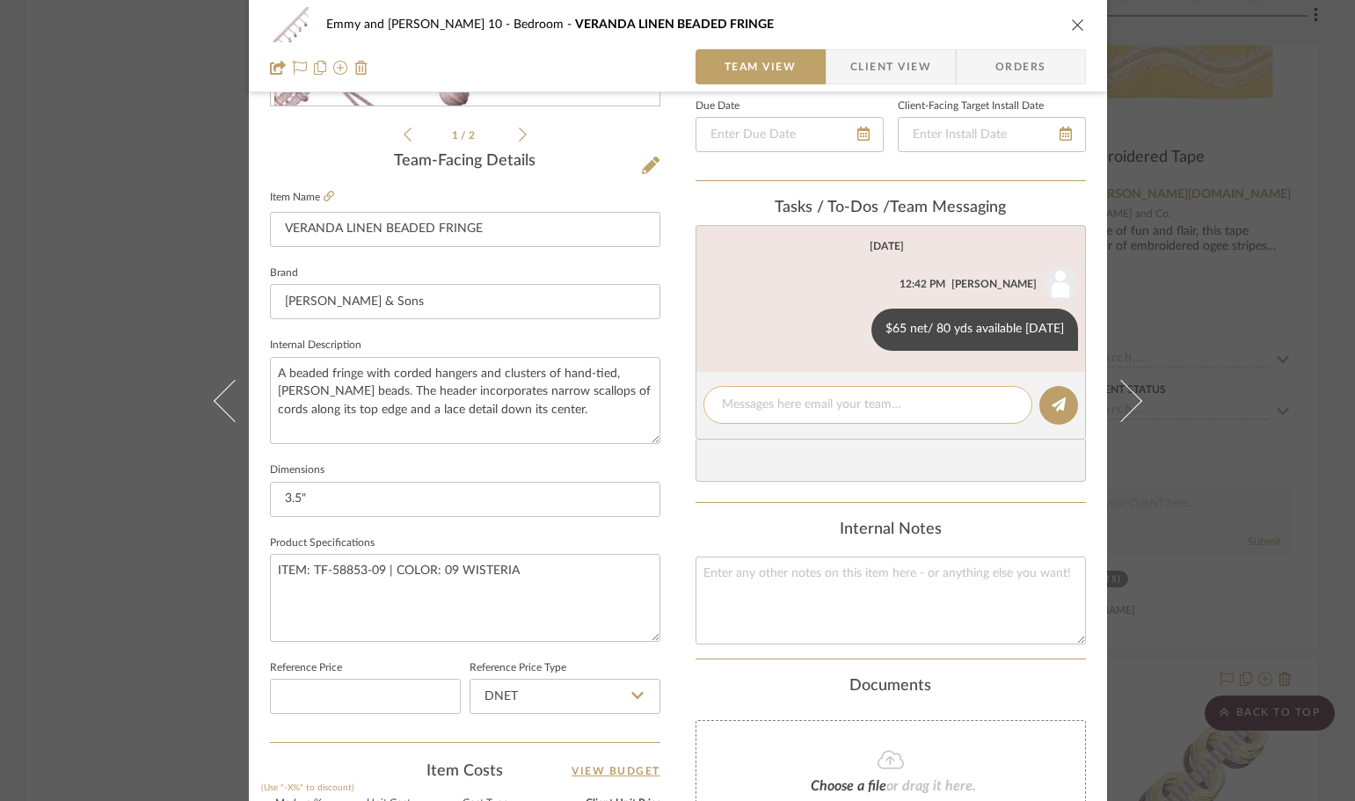
click at [769, 405] on textarea at bounding box center [868, 405] width 292 height 18
type textarea "trim on dust skirt-shirred"
click at [1053, 403] on icon at bounding box center [1058, 404] width 14 height 14
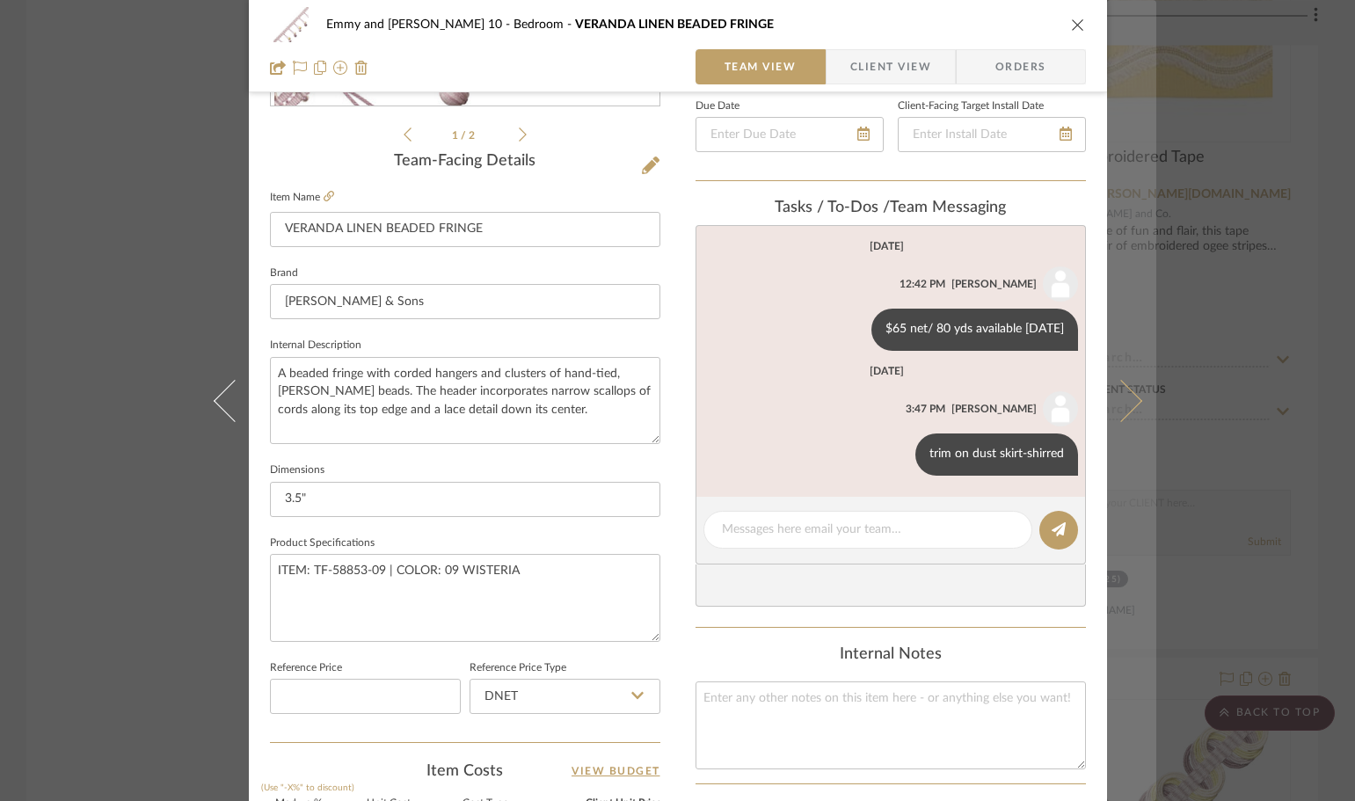
click at [1120, 403] on icon at bounding box center [1120, 400] width 42 height 42
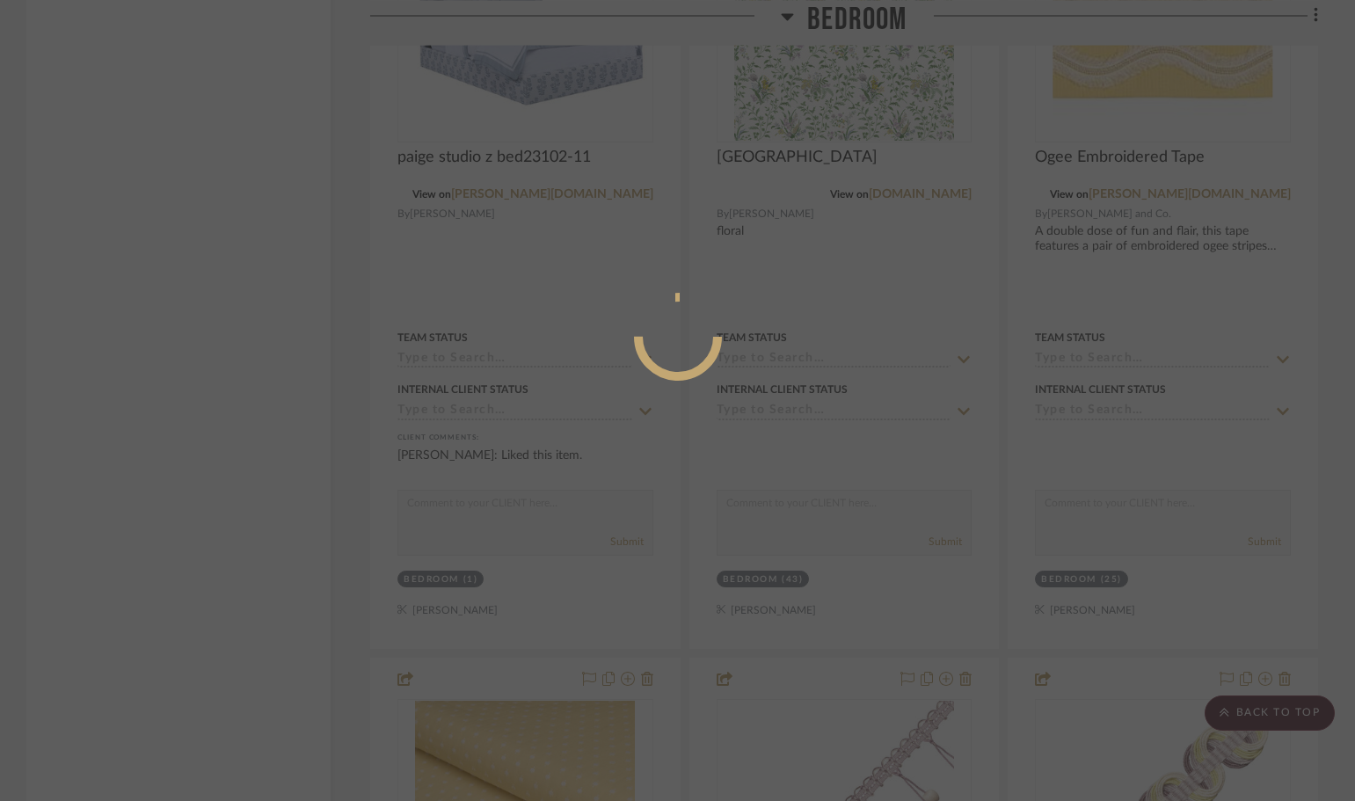
scroll to position [0, 0]
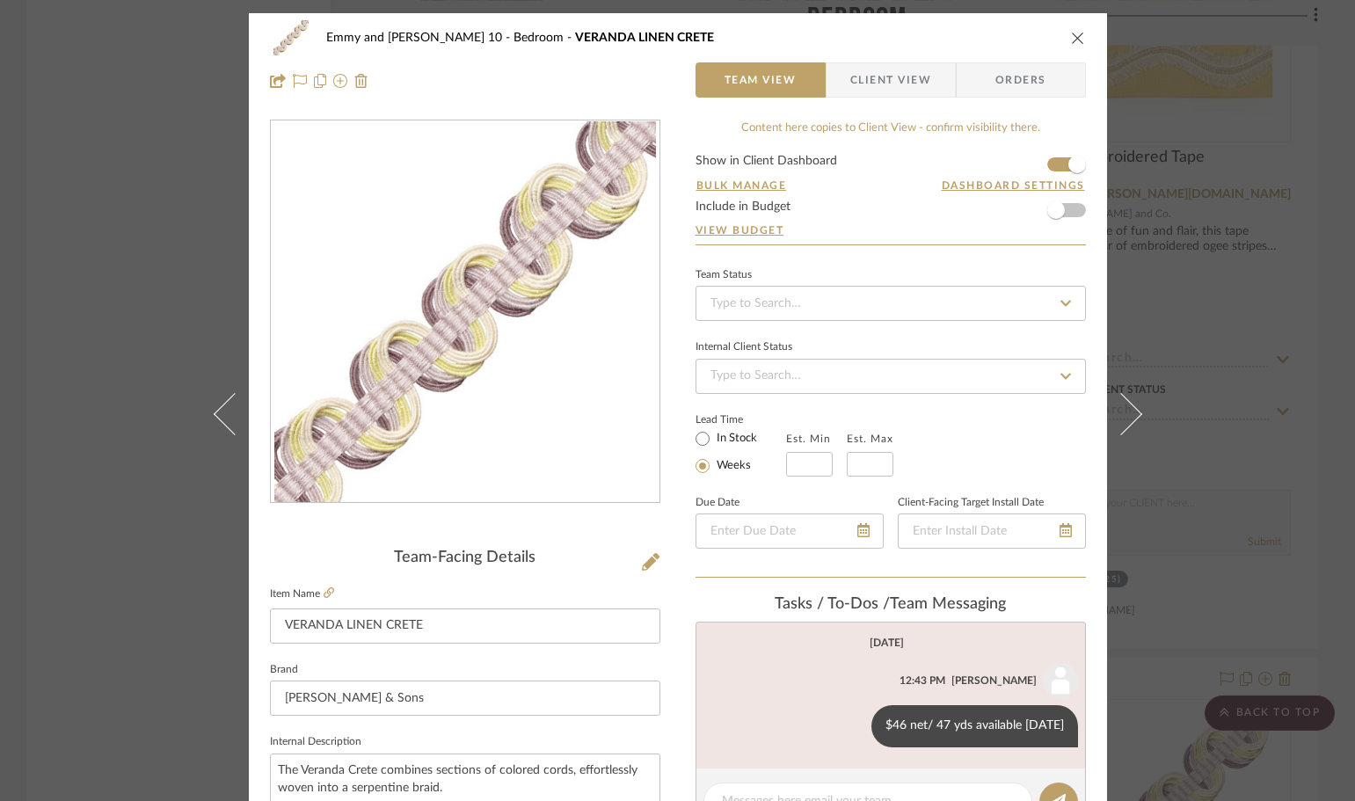
click at [1071, 37] on icon "close" at bounding box center [1078, 38] width 14 height 14
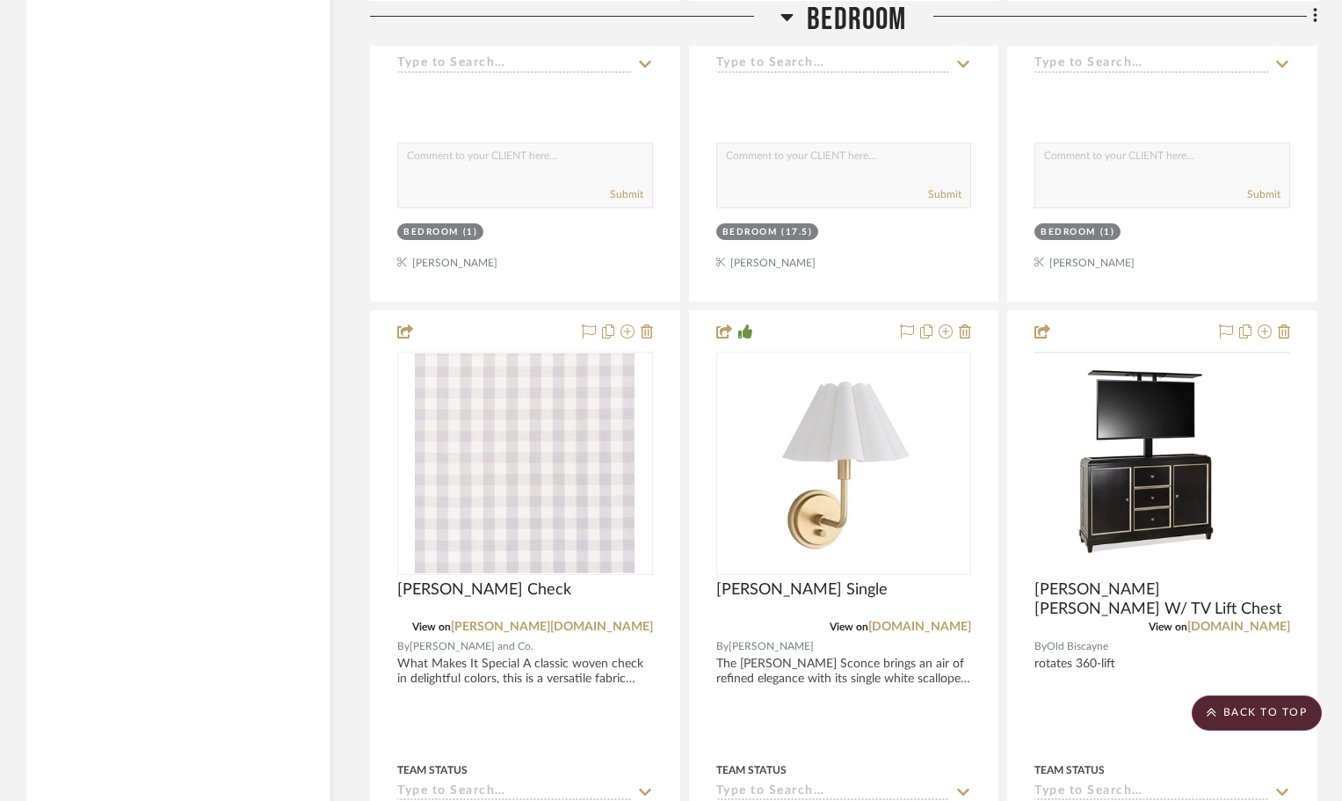
scroll to position [4377, 0]
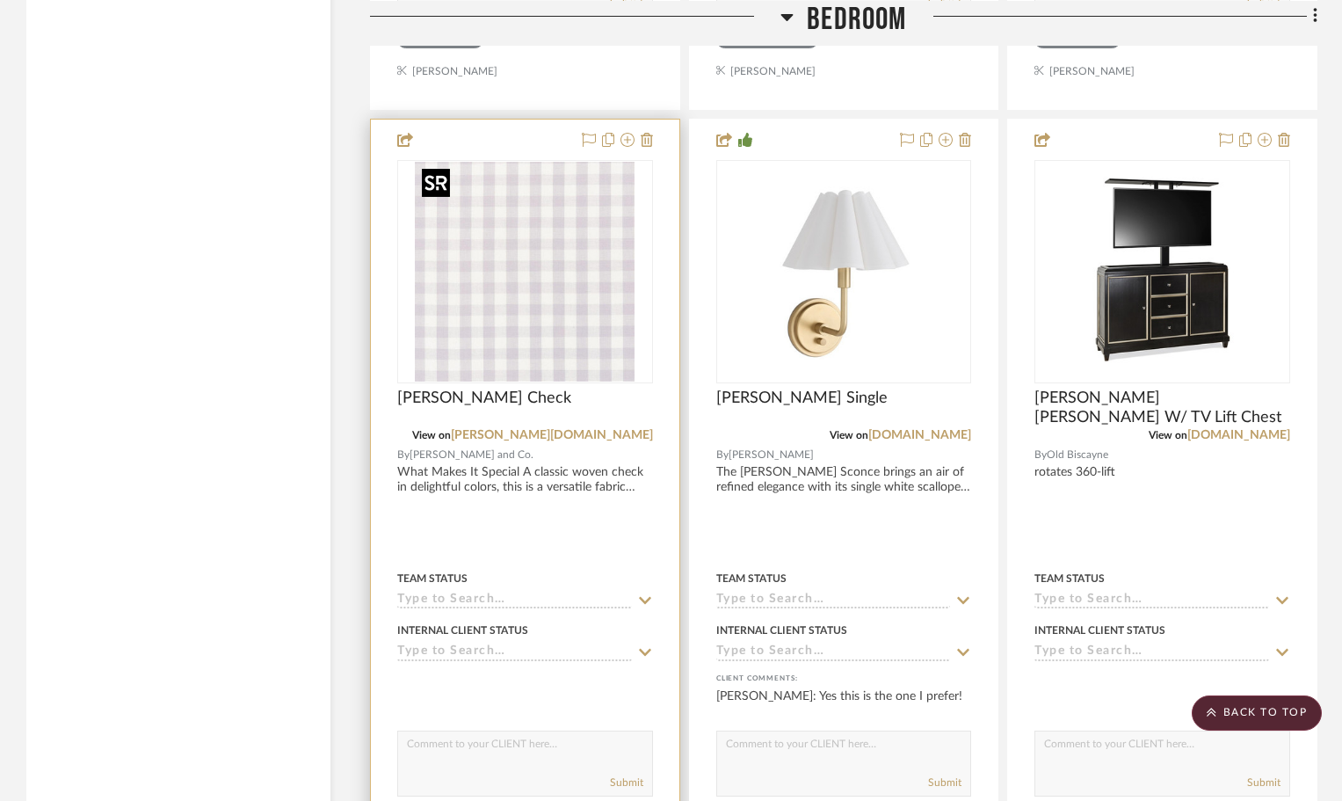
click at [0, 0] on img at bounding box center [0, 0] width 0 height 0
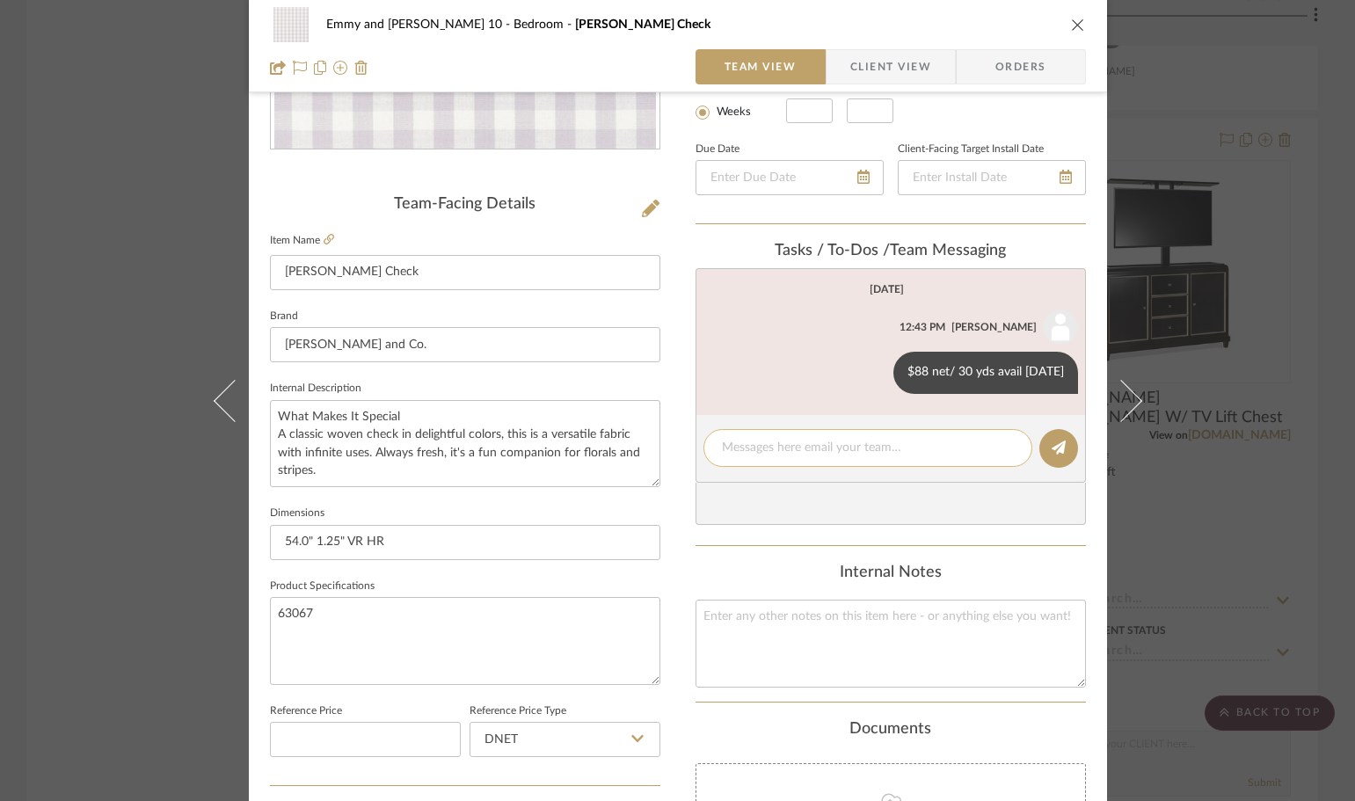
scroll to position [352, 0]
click at [743, 448] on textarea at bounding box center [868, 449] width 292 height 18
type textarea "fabric on dust skirt and vanity stool"
click at [1060, 448] on button at bounding box center [1058, 450] width 39 height 39
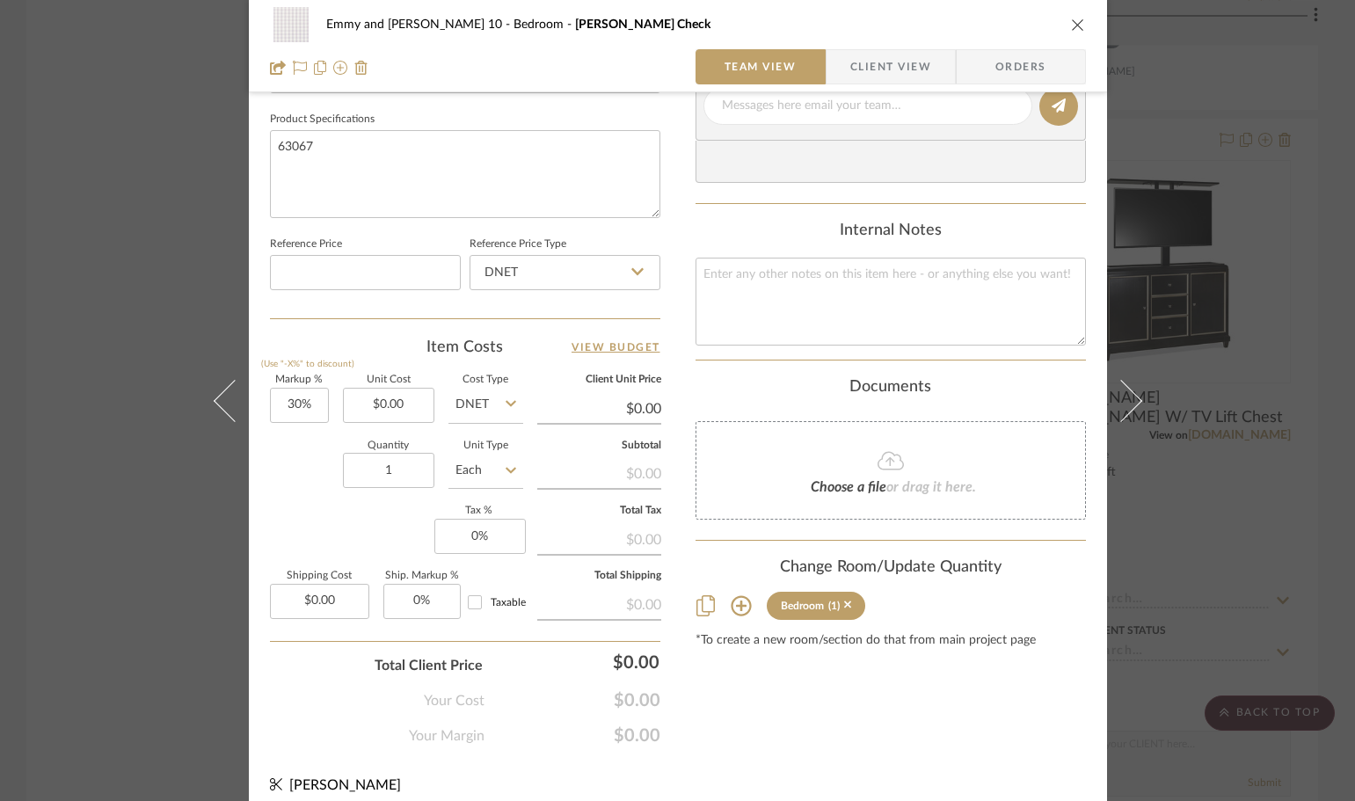
scroll to position [836, 0]
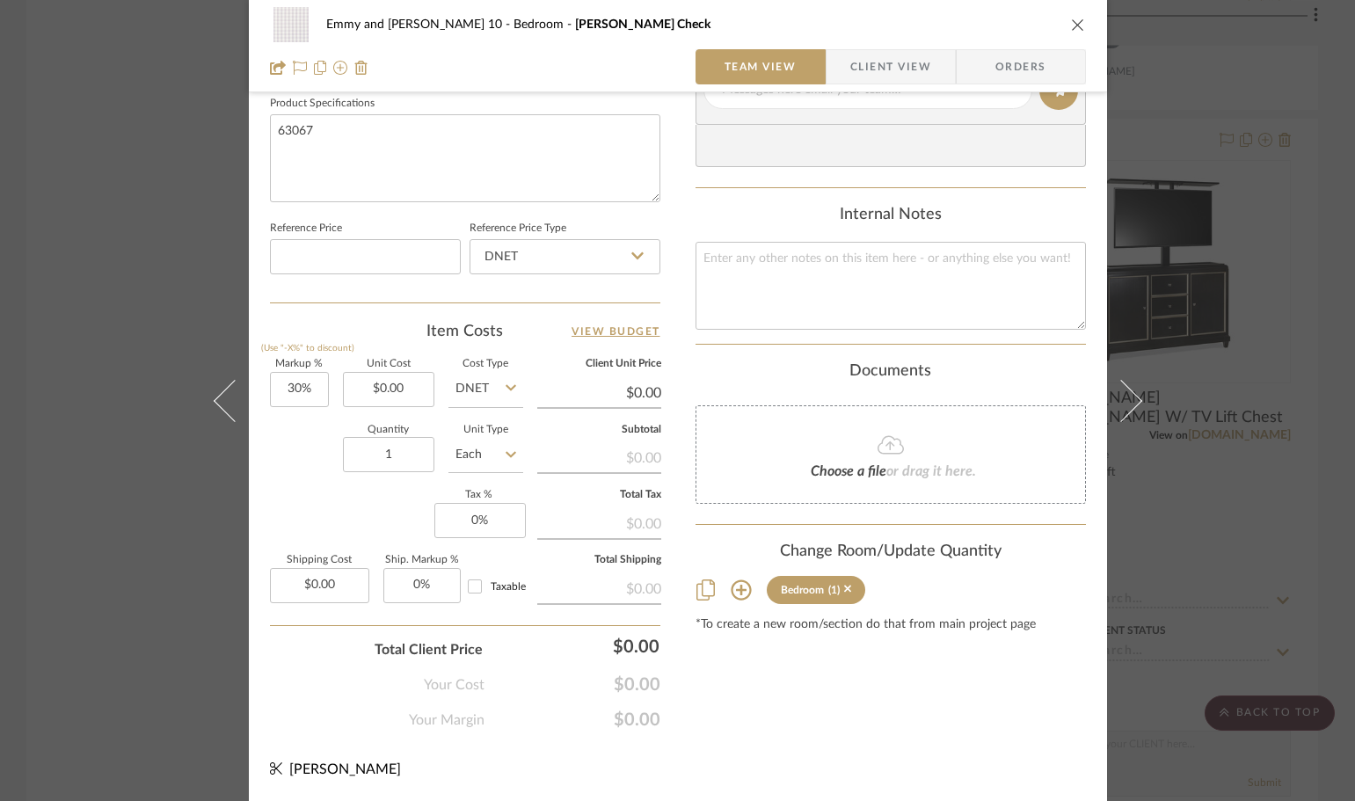
click at [740, 590] on icon at bounding box center [740, 589] width 21 height 21
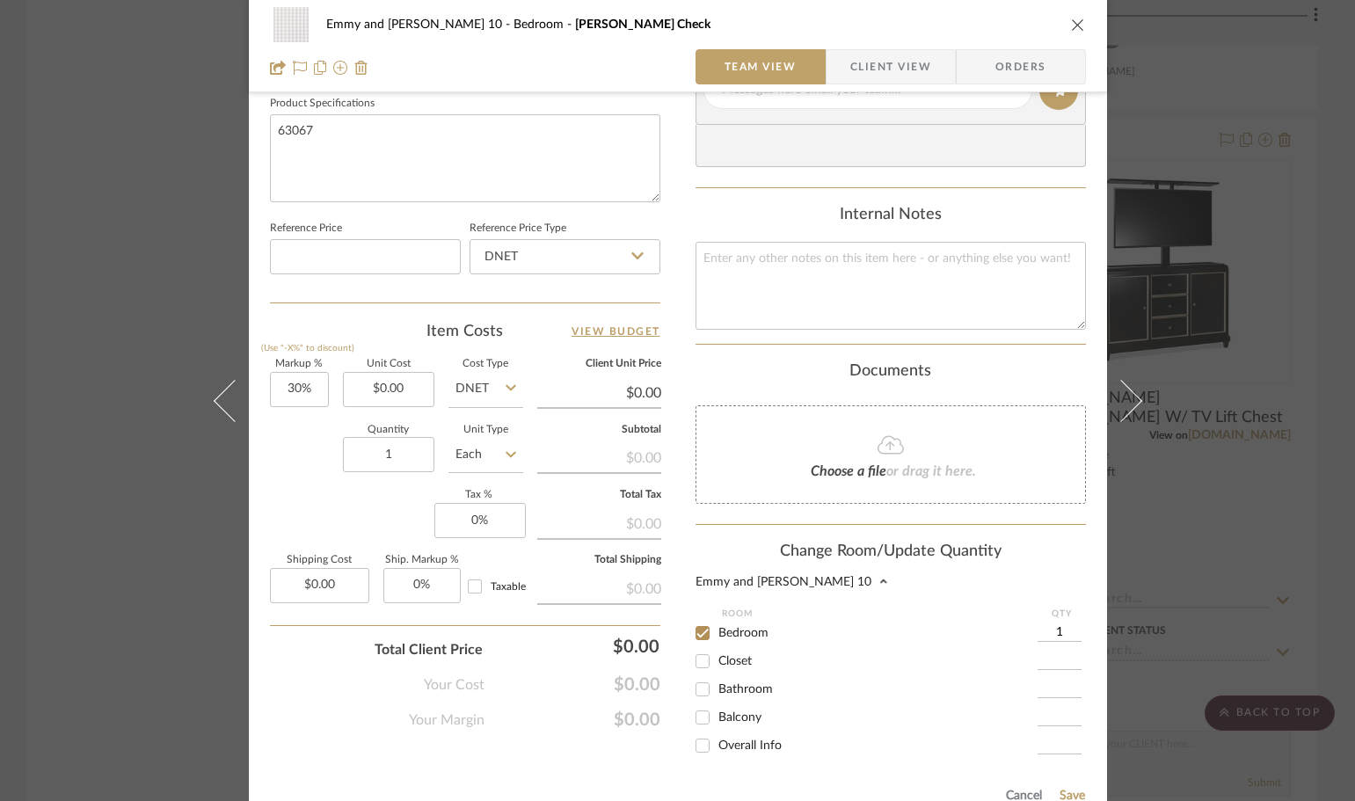
click at [1057, 629] on input "1" at bounding box center [1059, 633] width 44 height 18
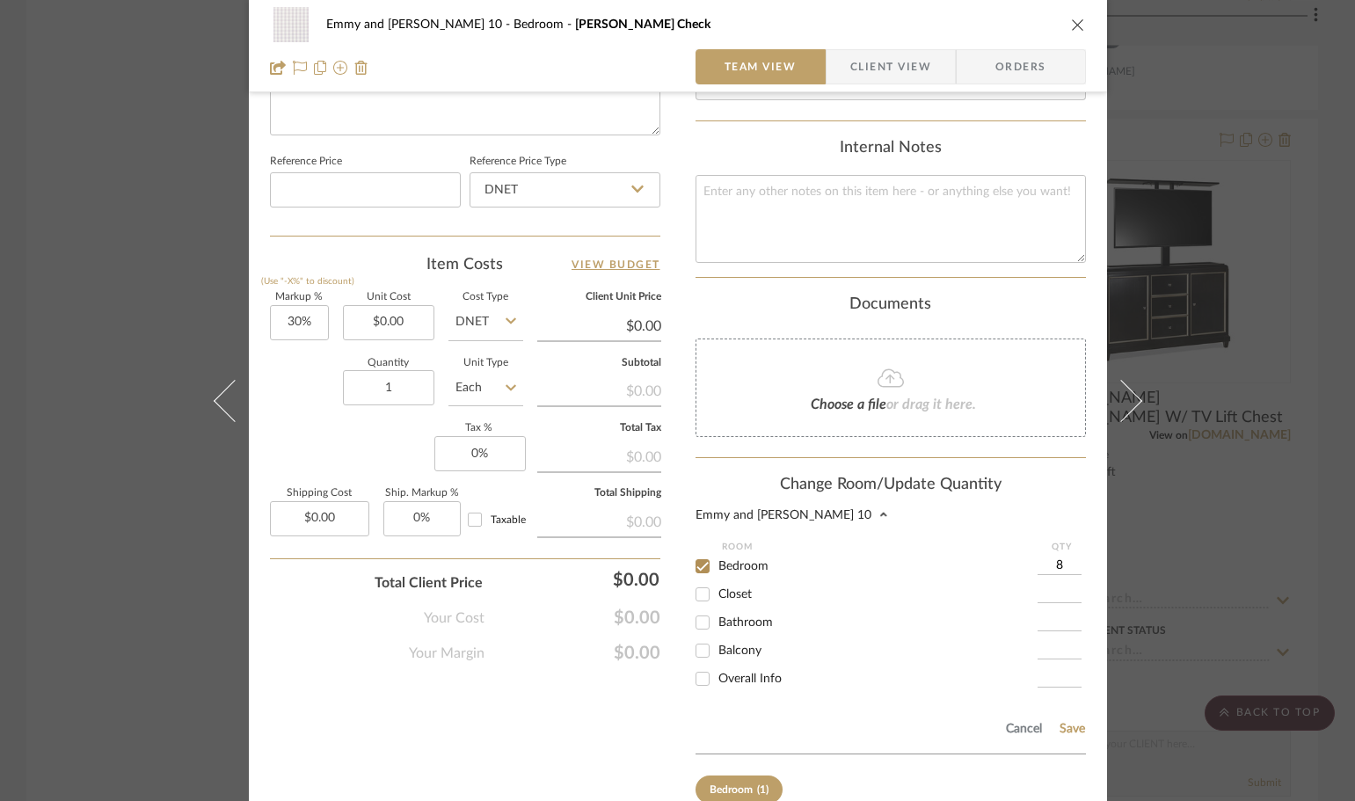
scroll to position [1004, 0]
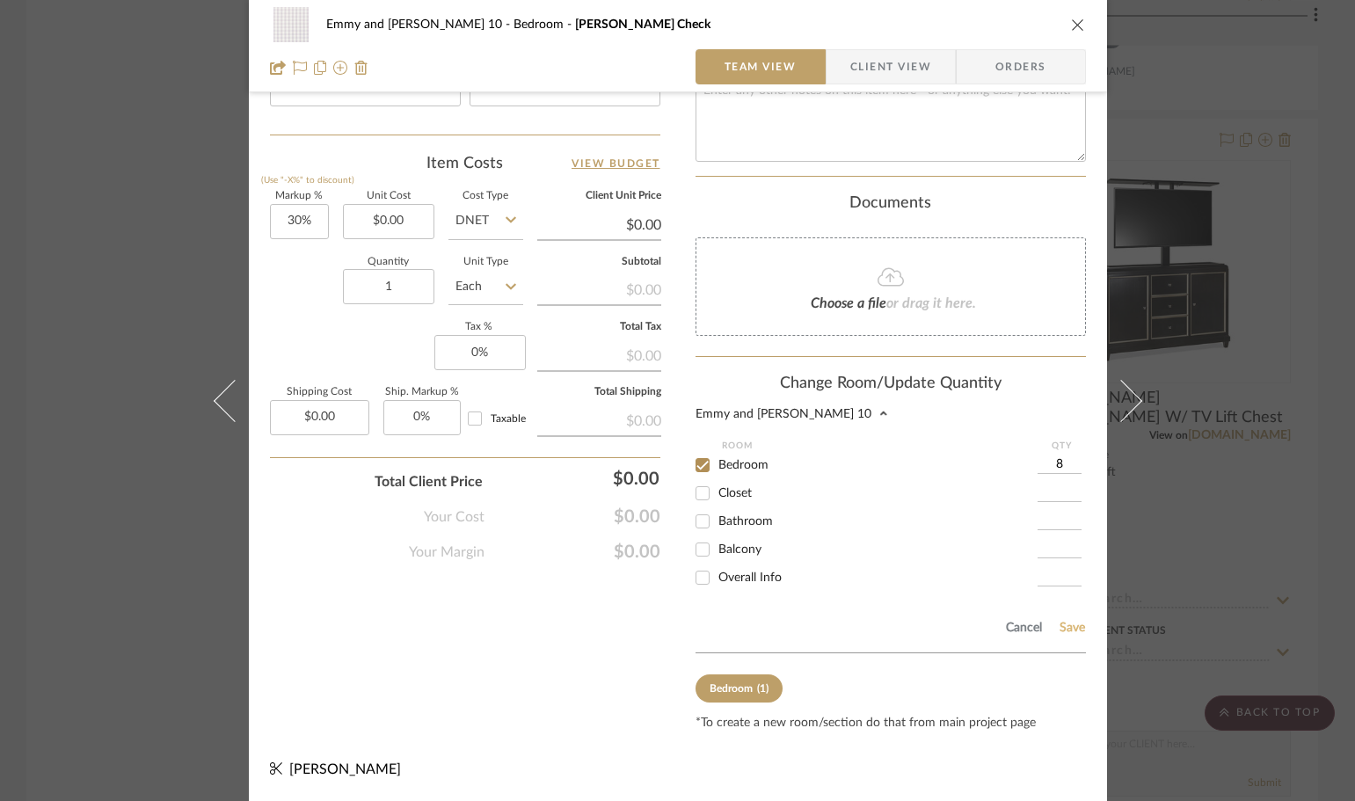
type input "8"
click at [1068, 626] on button "Save" at bounding box center [1071, 628] width 27 height 14
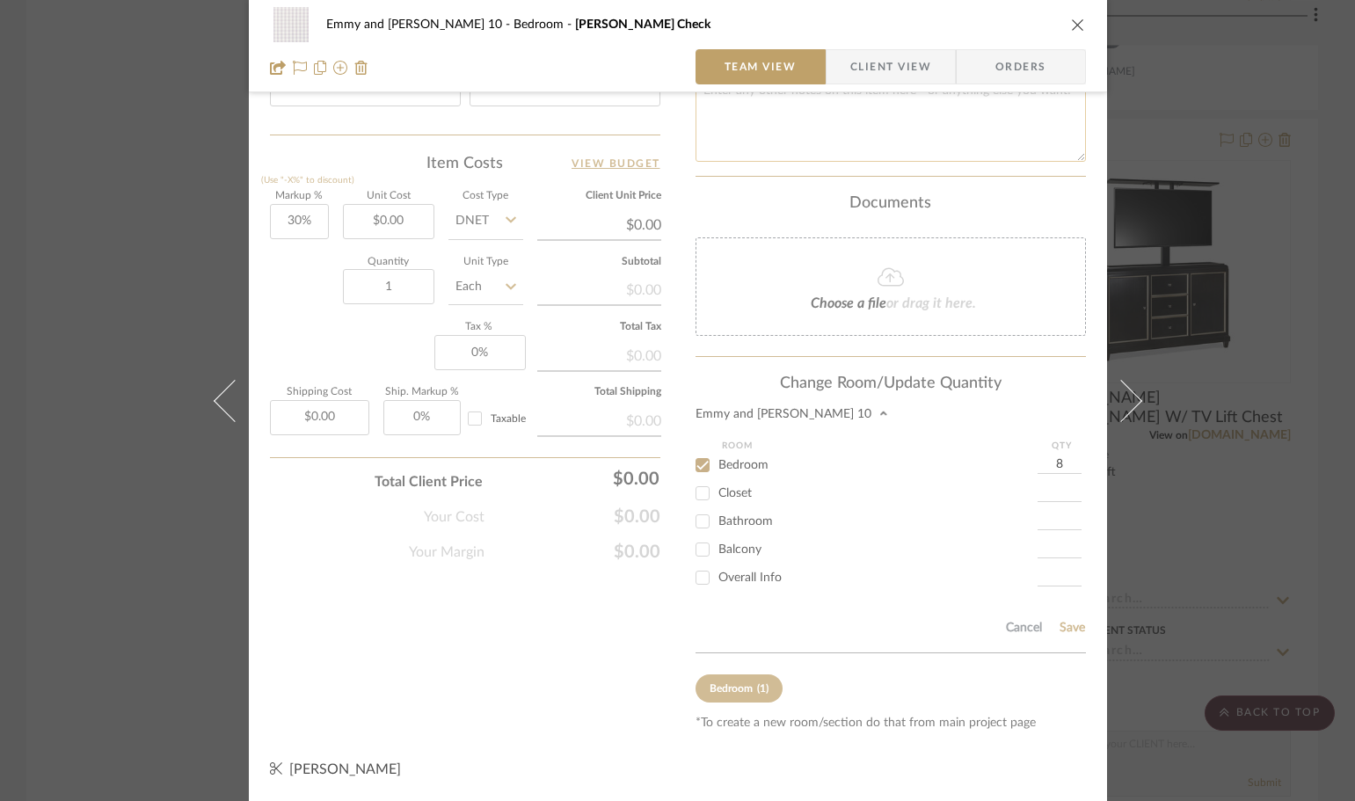
type input "8"
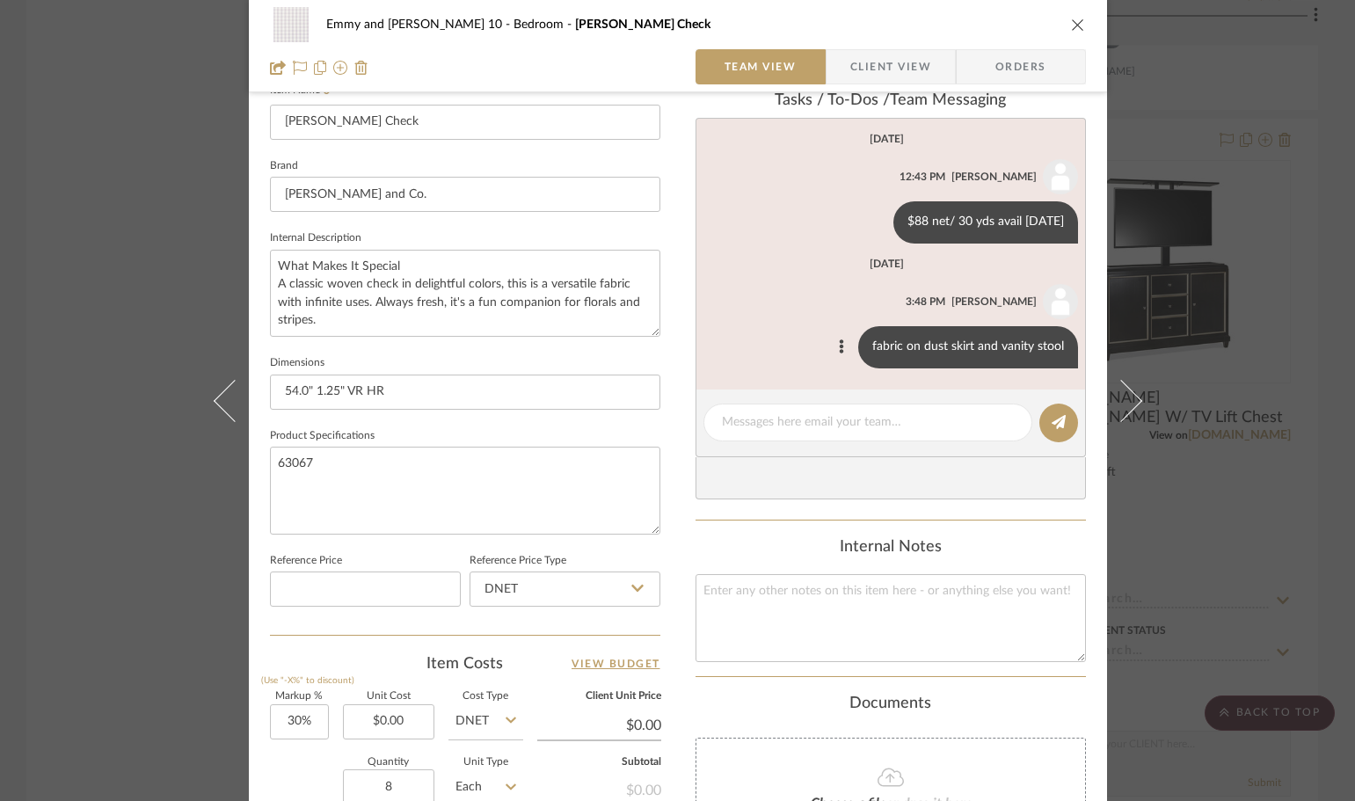
scroll to position [484, 0]
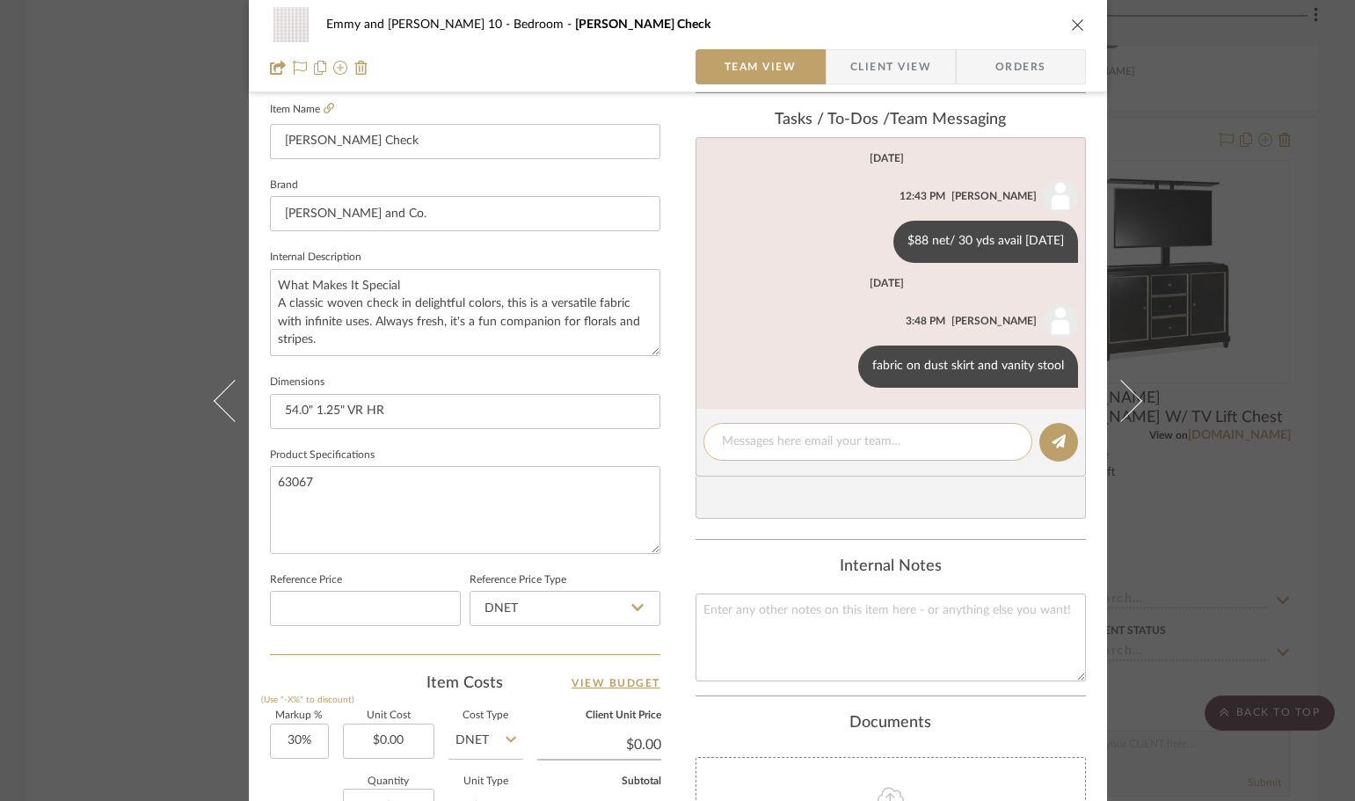
click at [812, 444] on textarea at bounding box center [868, 441] width 292 height 18
type textarea "8 yards for dust skirt"
click at [1051, 444] on icon at bounding box center [1058, 441] width 14 height 14
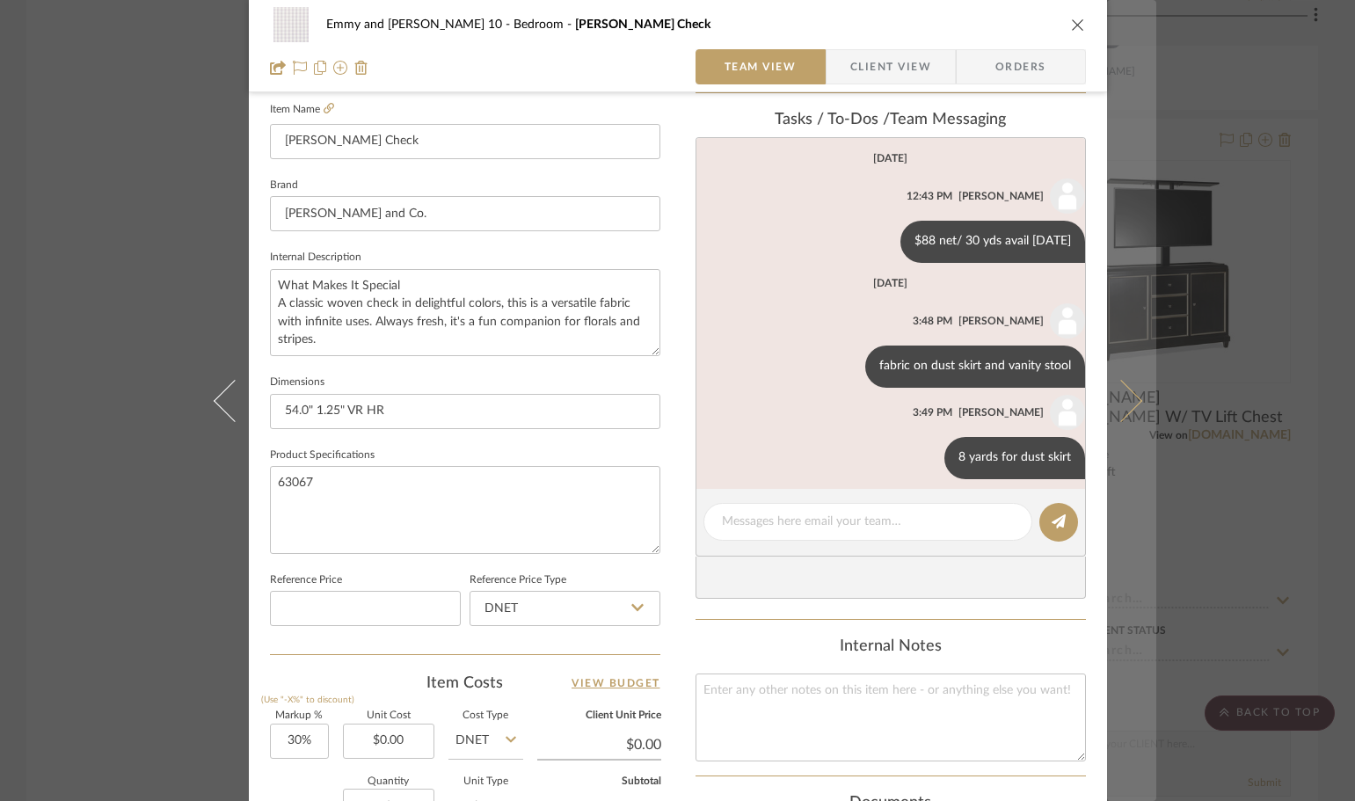
click at [1099, 397] on icon at bounding box center [1120, 400] width 42 height 42
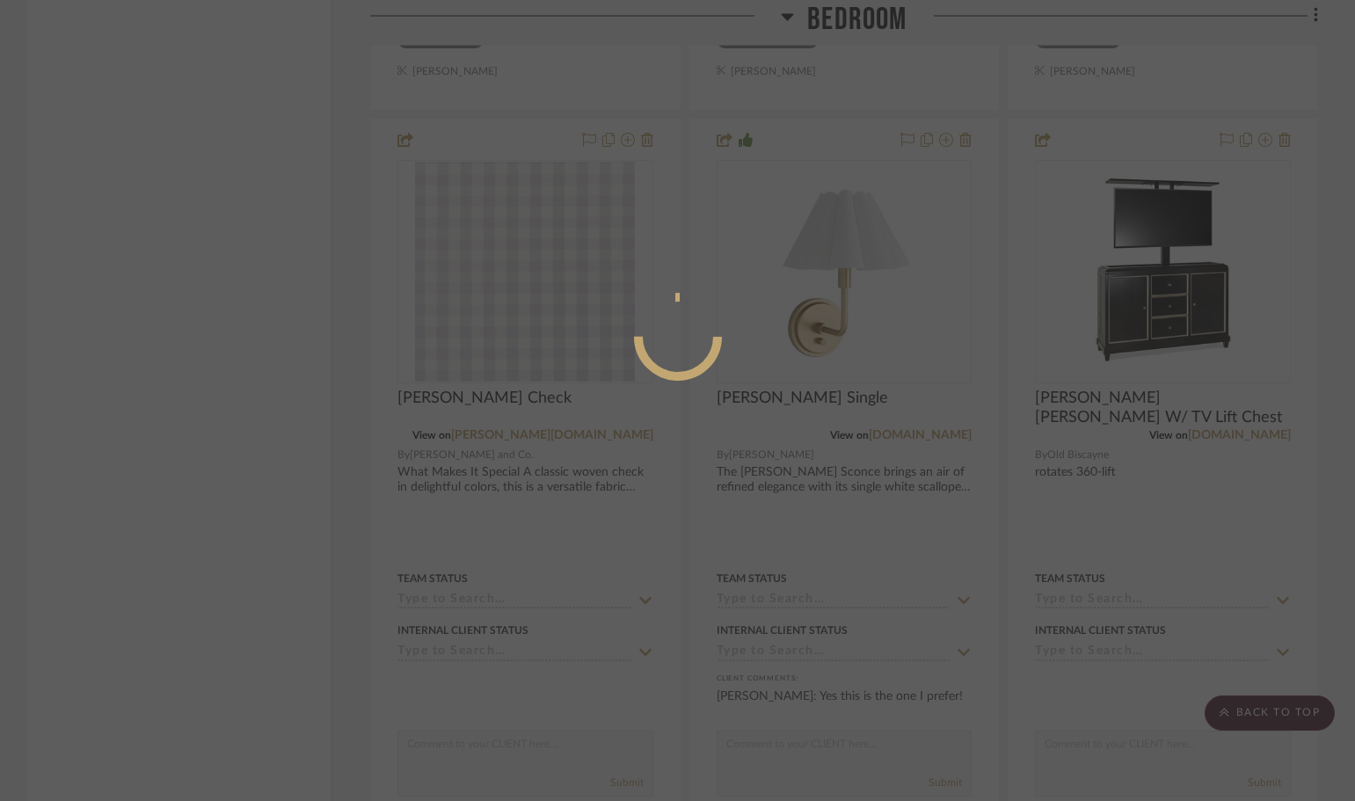
scroll to position [0, 0]
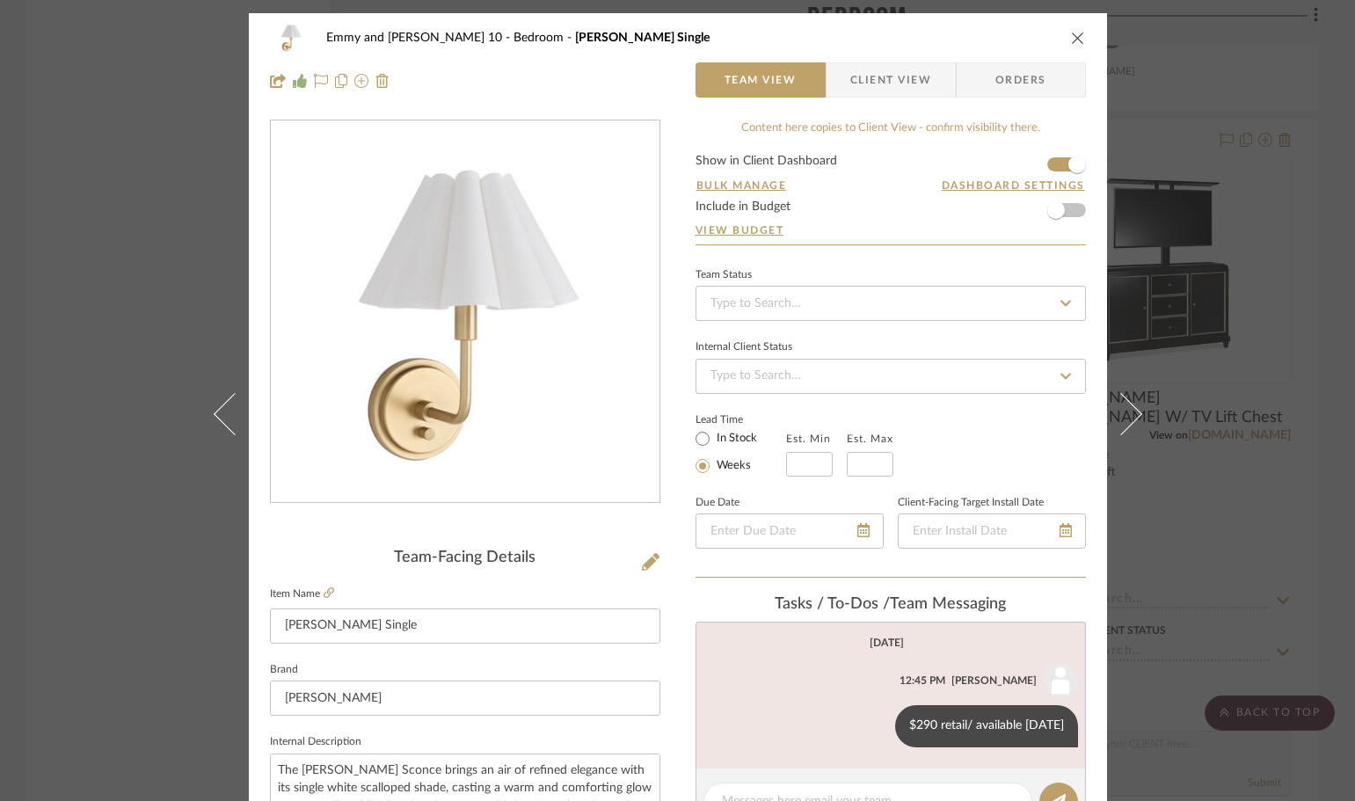
click at [1071, 31] on icon "close" at bounding box center [1078, 38] width 14 height 14
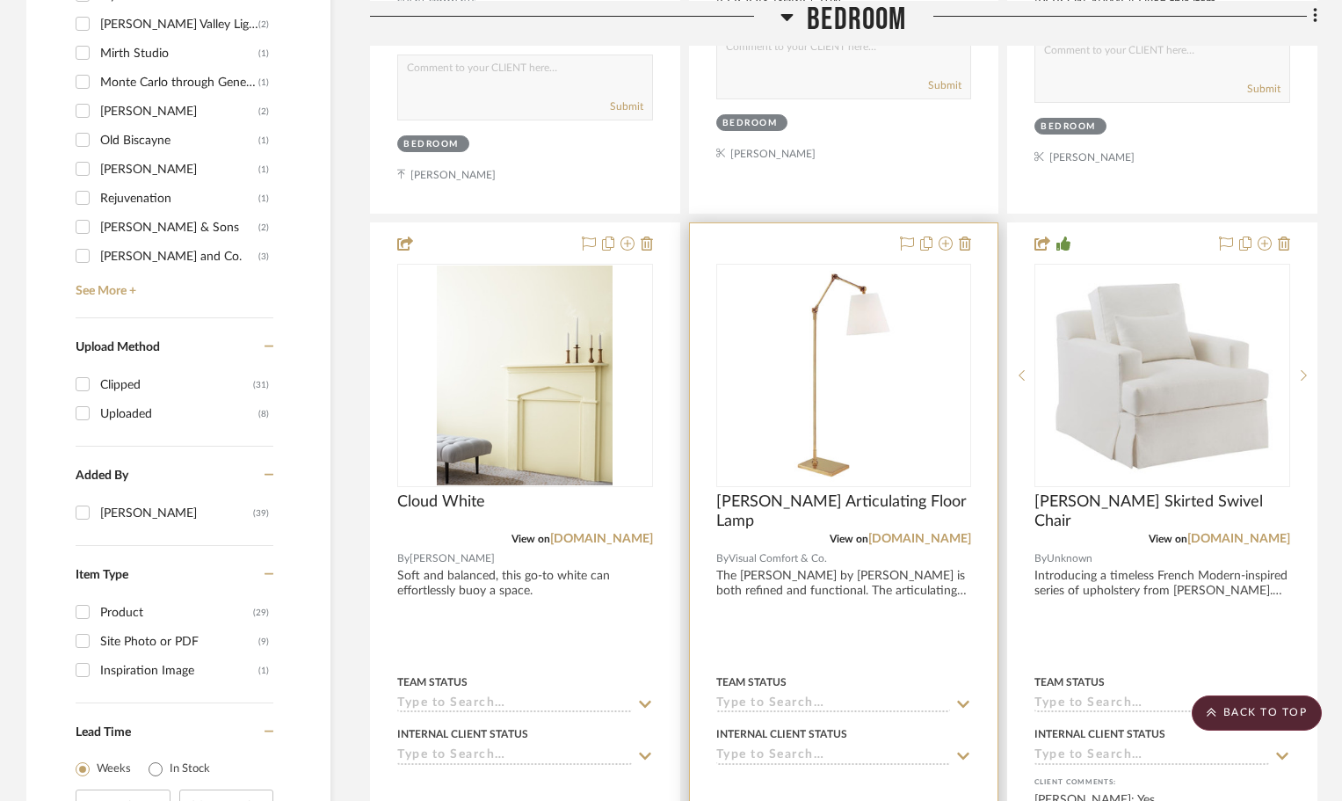
scroll to position [1740, 0]
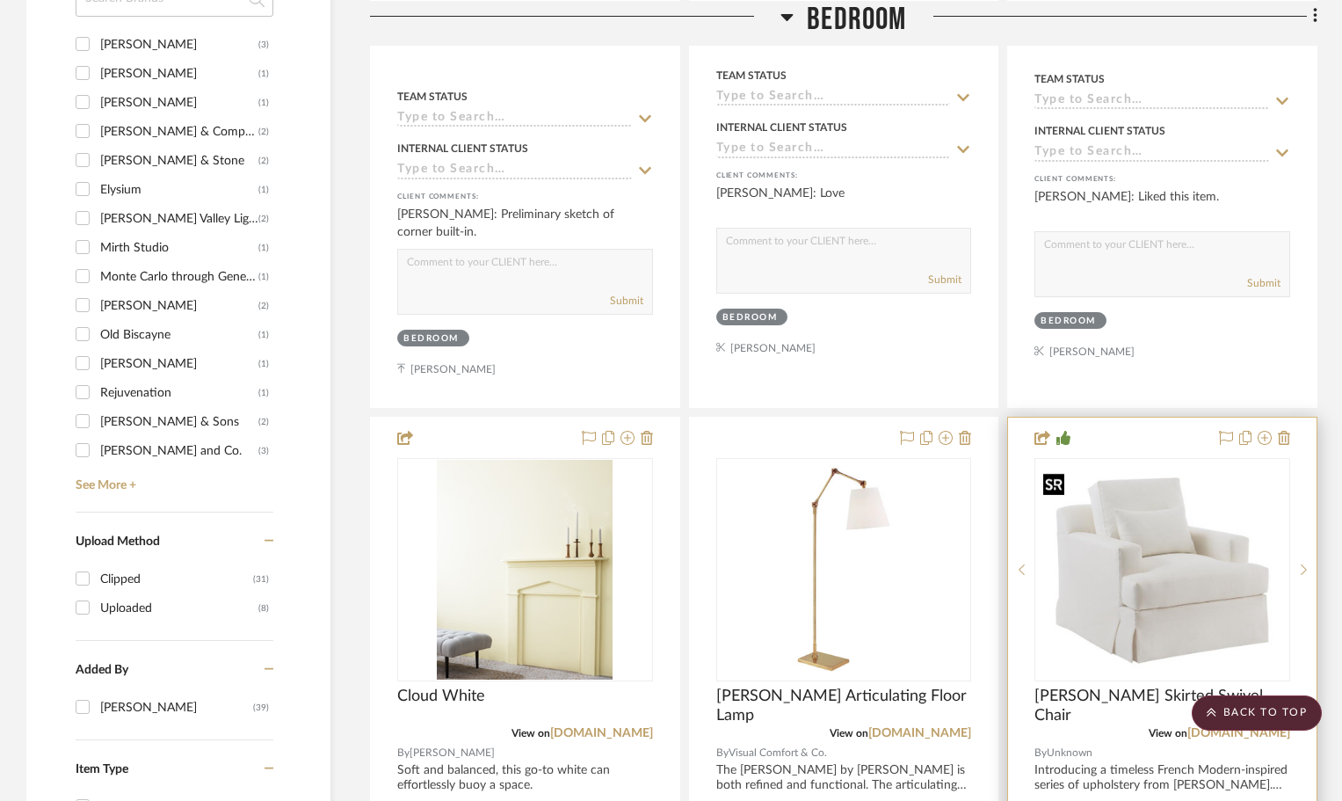
click at [1152, 610] on img "0" at bounding box center [1162, 569] width 252 height 207
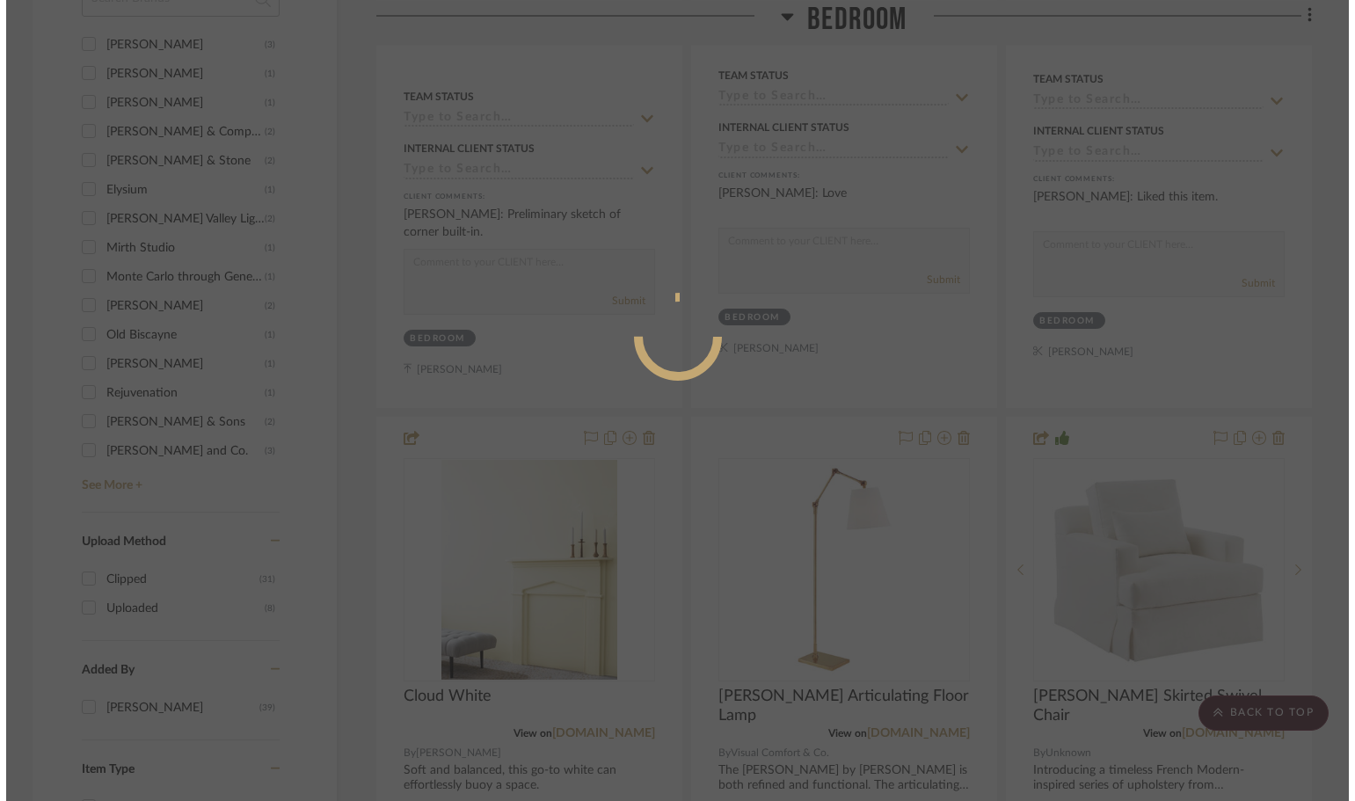
scroll to position [0, 0]
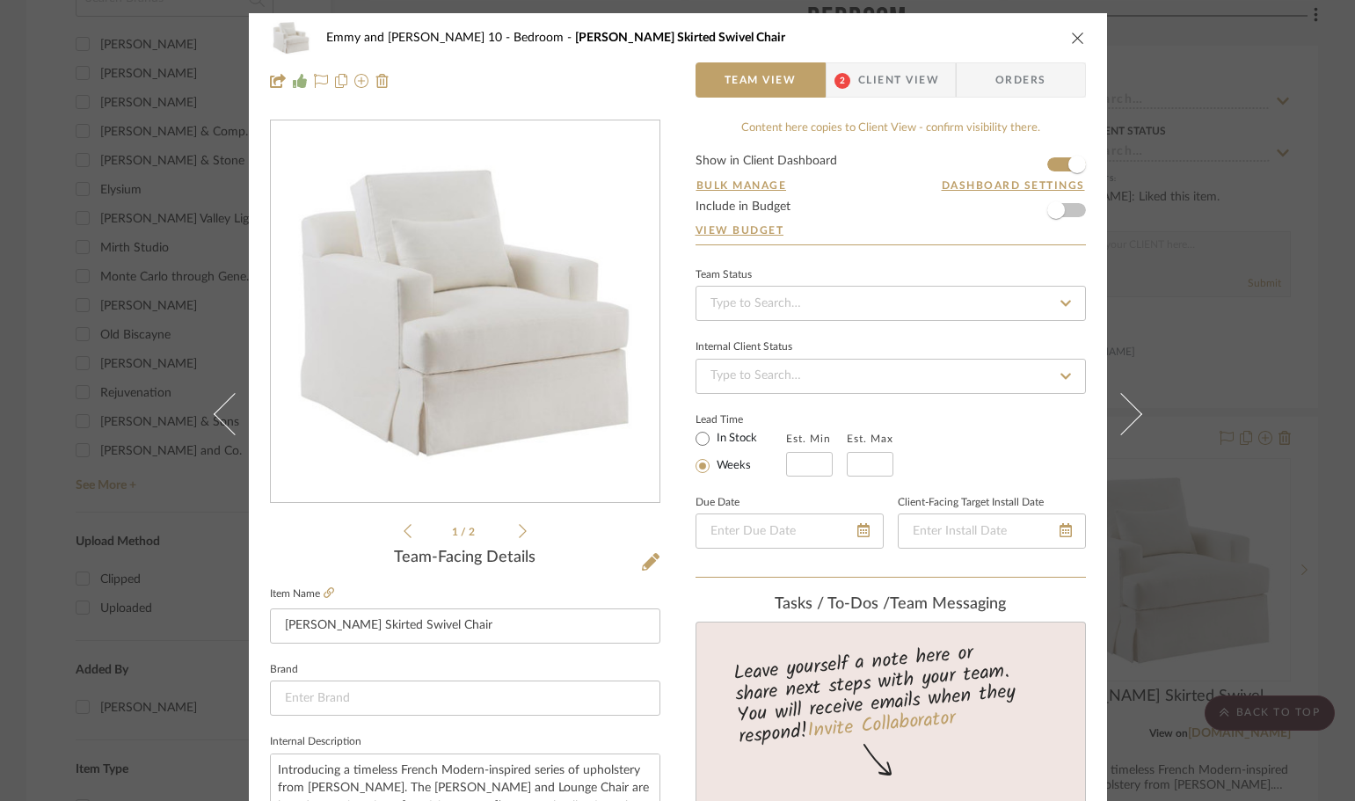
click at [519, 527] on icon at bounding box center [523, 531] width 8 height 16
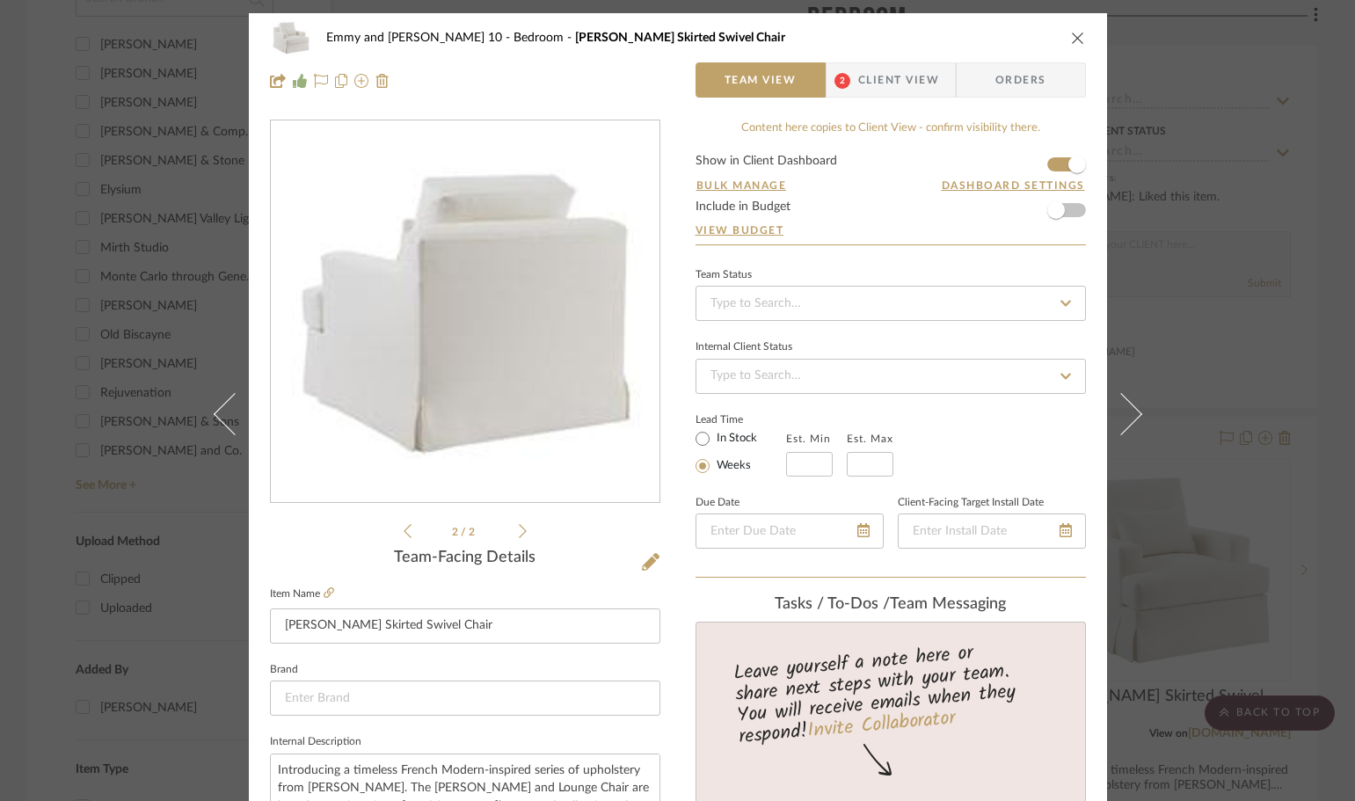
click at [403, 533] on icon at bounding box center [407, 531] width 8 height 16
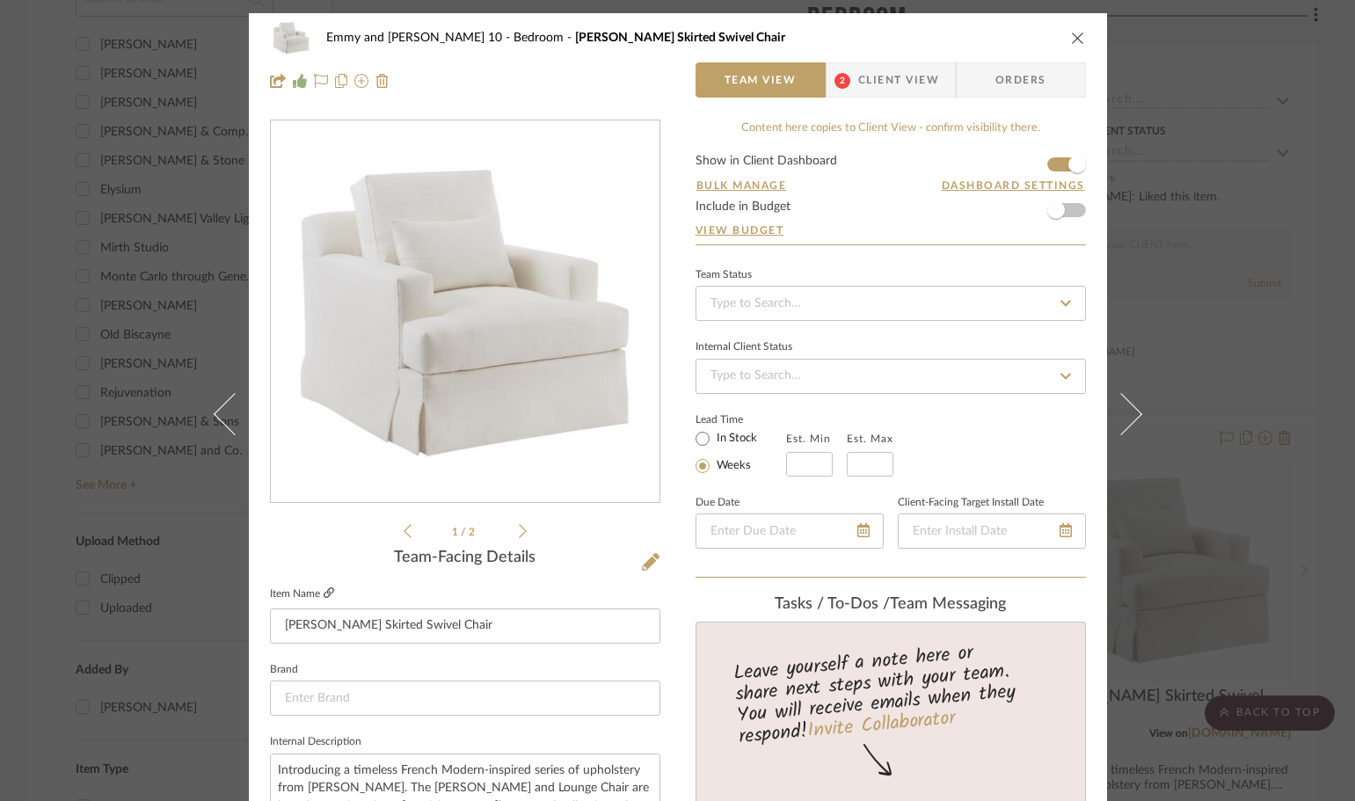
click at [327, 590] on icon at bounding box center [328, 592] width 11 height 11
